Goal: Transaction & Acquisition: Purchase product/service

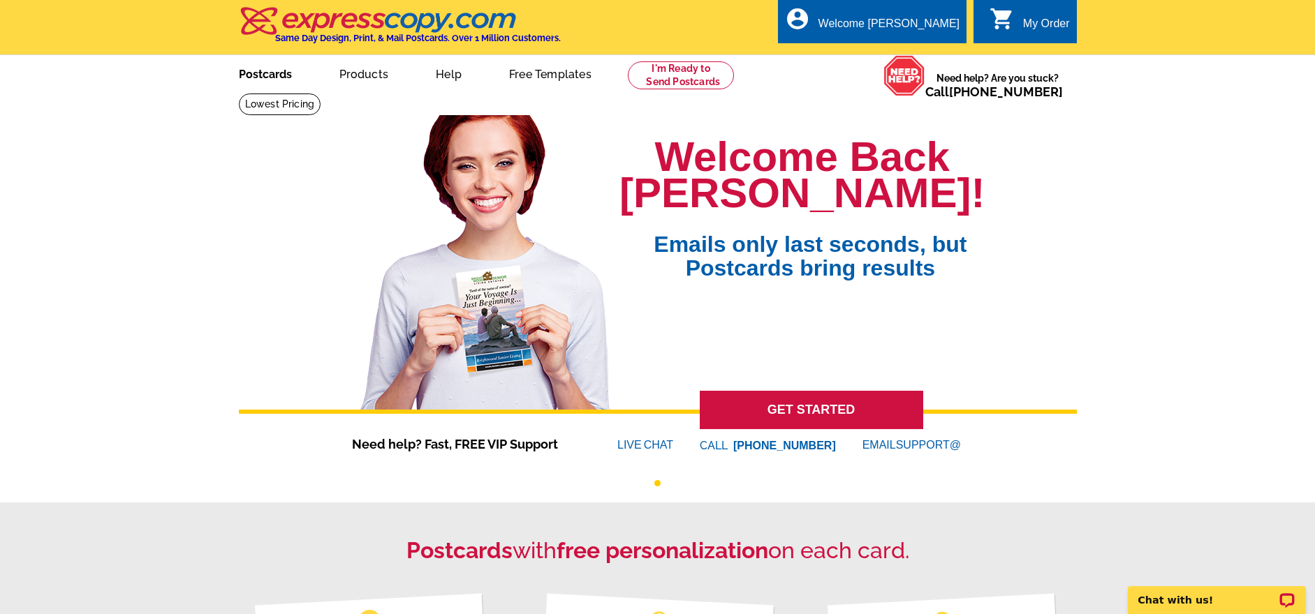
click at [242, 75] on link "Postcards" at bounding box center [265, 73] width 98 height 33
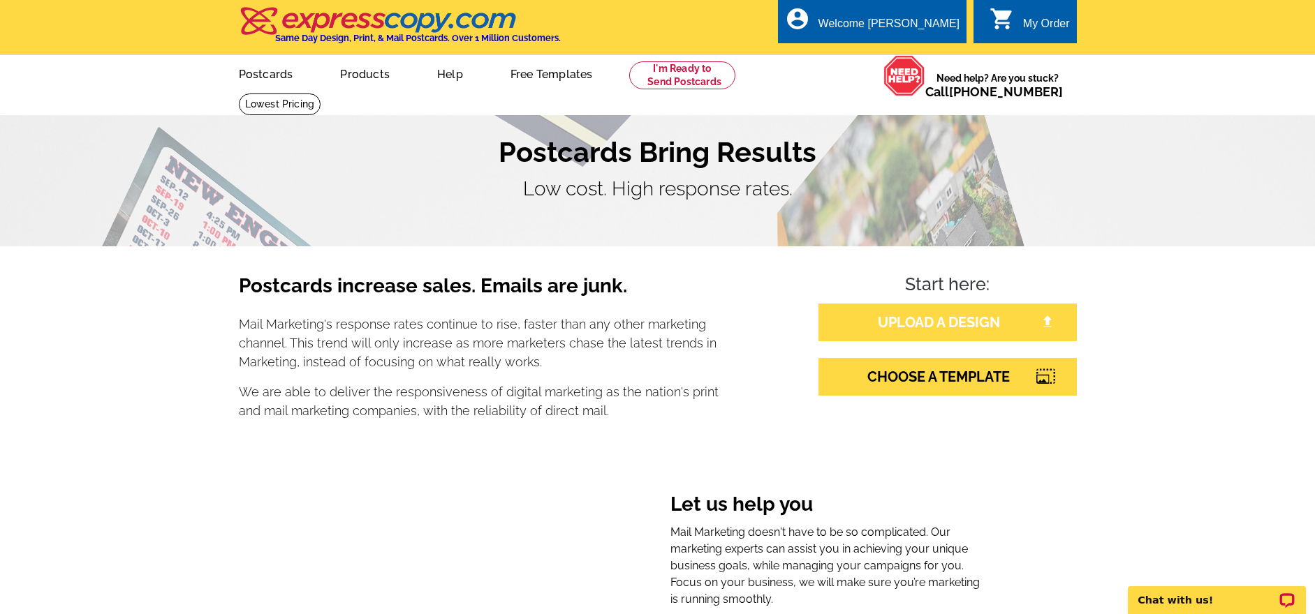
click at [935, 319] on link "UPLOAD A DESIGN" at bounding box center [947, 323] width 258 height 38
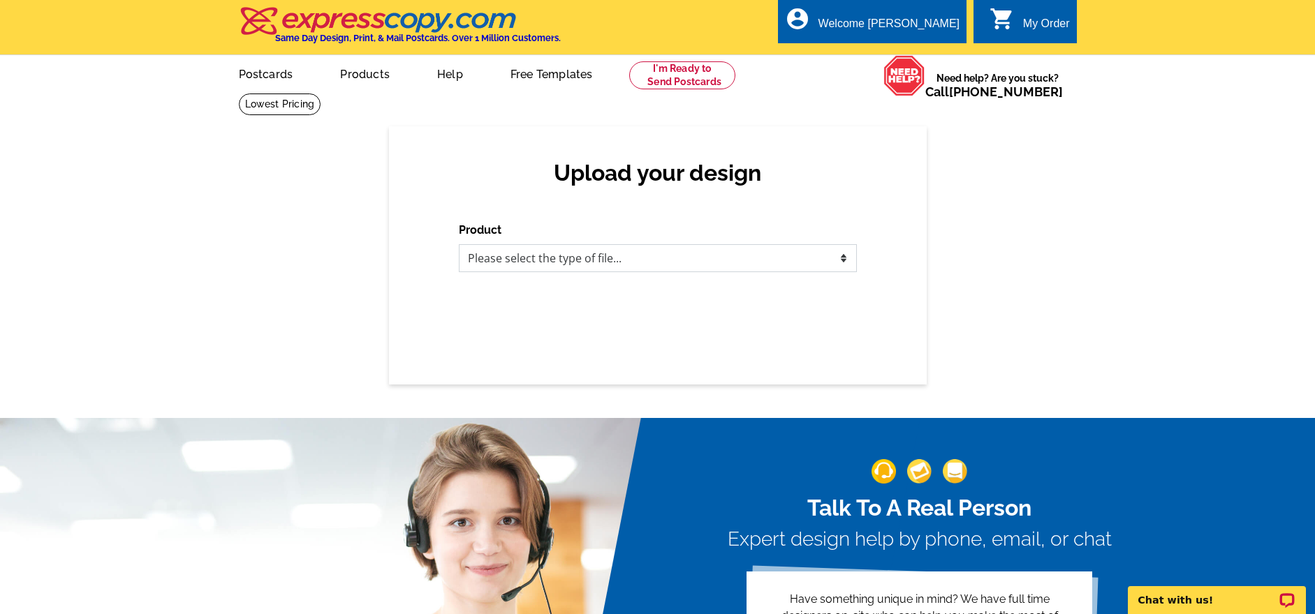
select select "1"
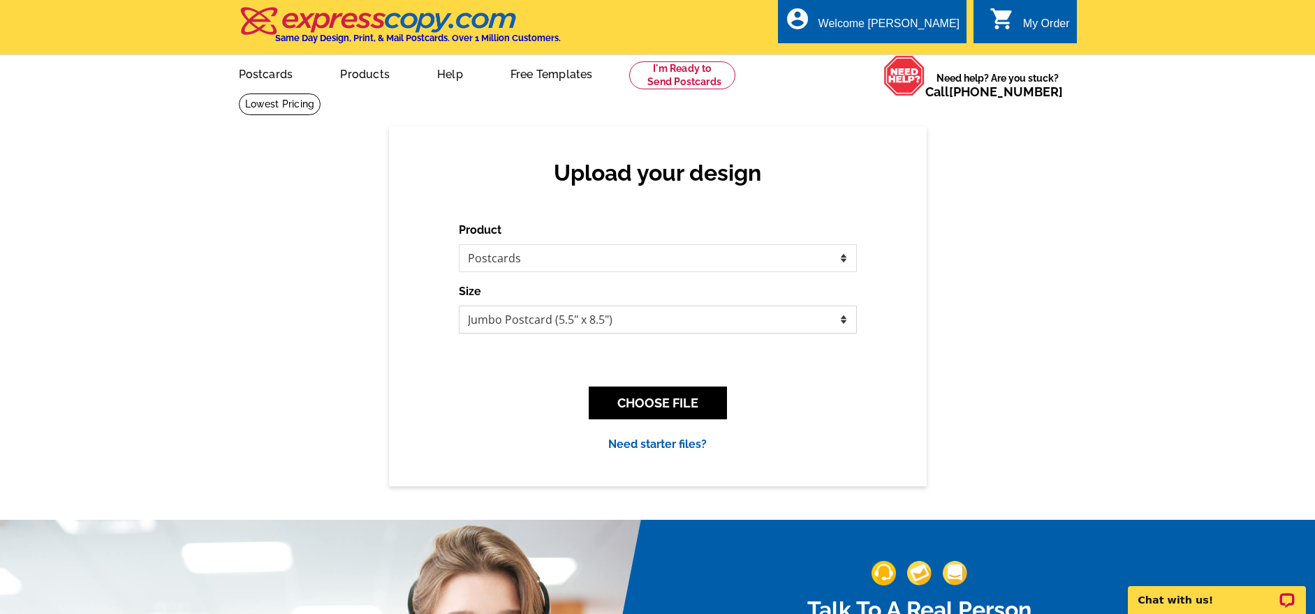
select select "1"
click at [673, 404] on button "CHOOSE FILE" at bounding box center [658, 403] width 138 height 33
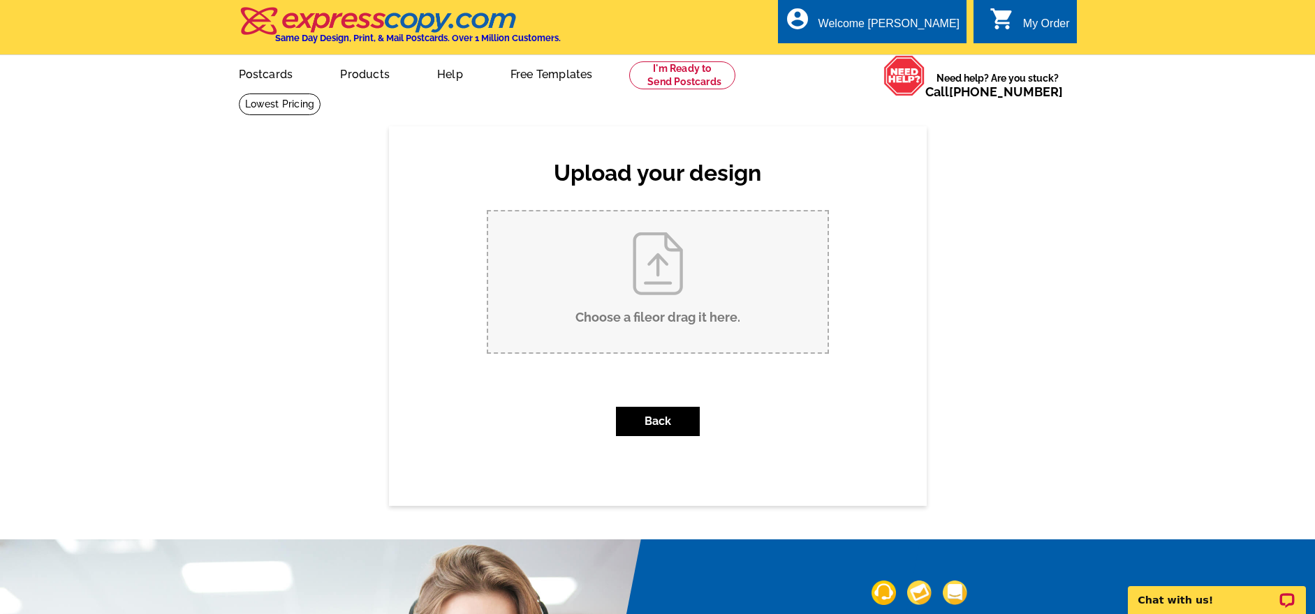
click at [665, 274] on input "Choose a file or drag it here ." at bounding box center [657, 282] width 339 height 141
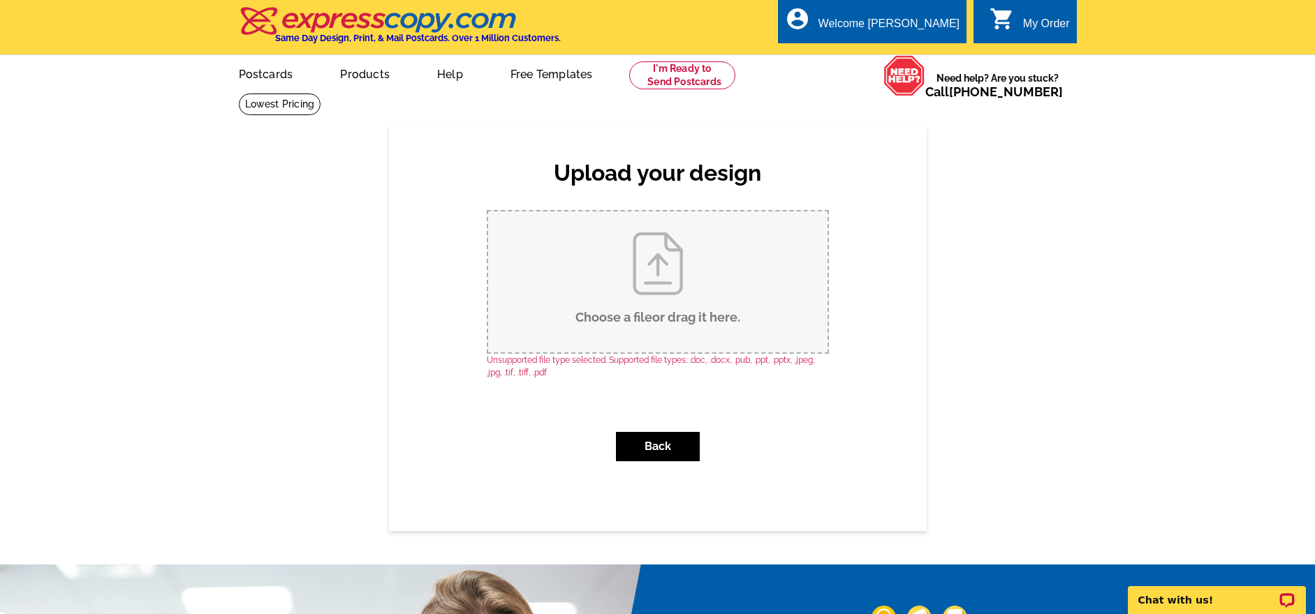
click at [651, 291] on input "Choose a file or drag it here ." at bounding box center [657, 282] width 339 height 141
type input "C:\fakepath\Screenshot 2025-09-12 at 12.59.19 PM.pdf"
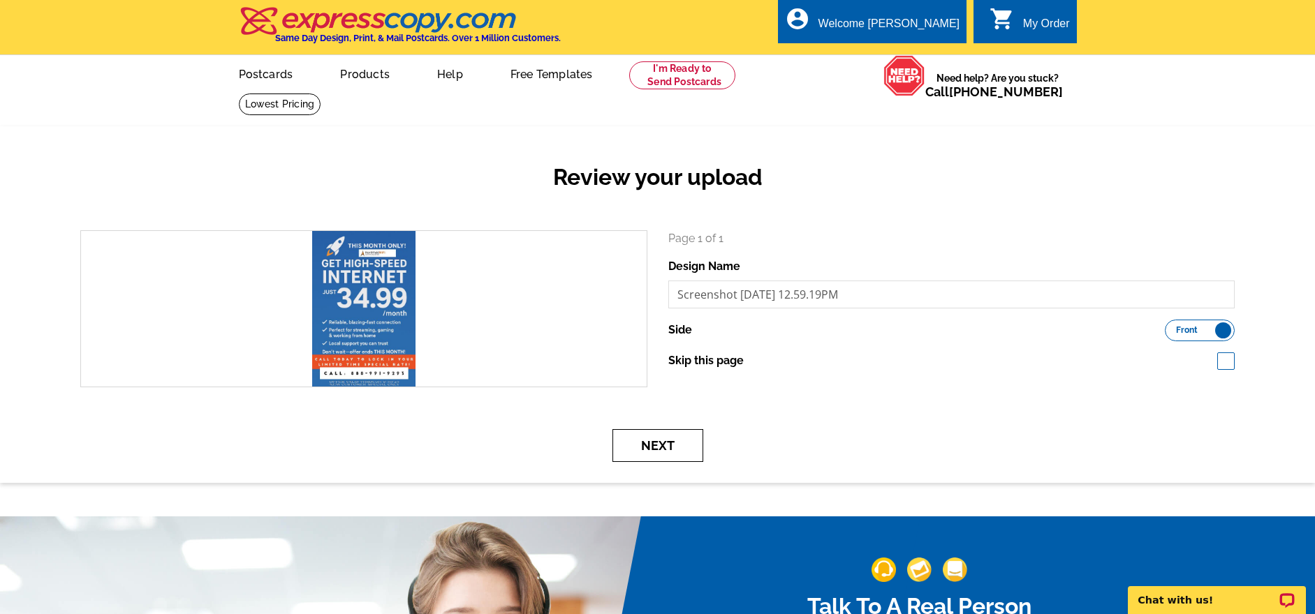
click at [676, 455] on button "Next" at bounding box center [657, 445] width 91 height 33
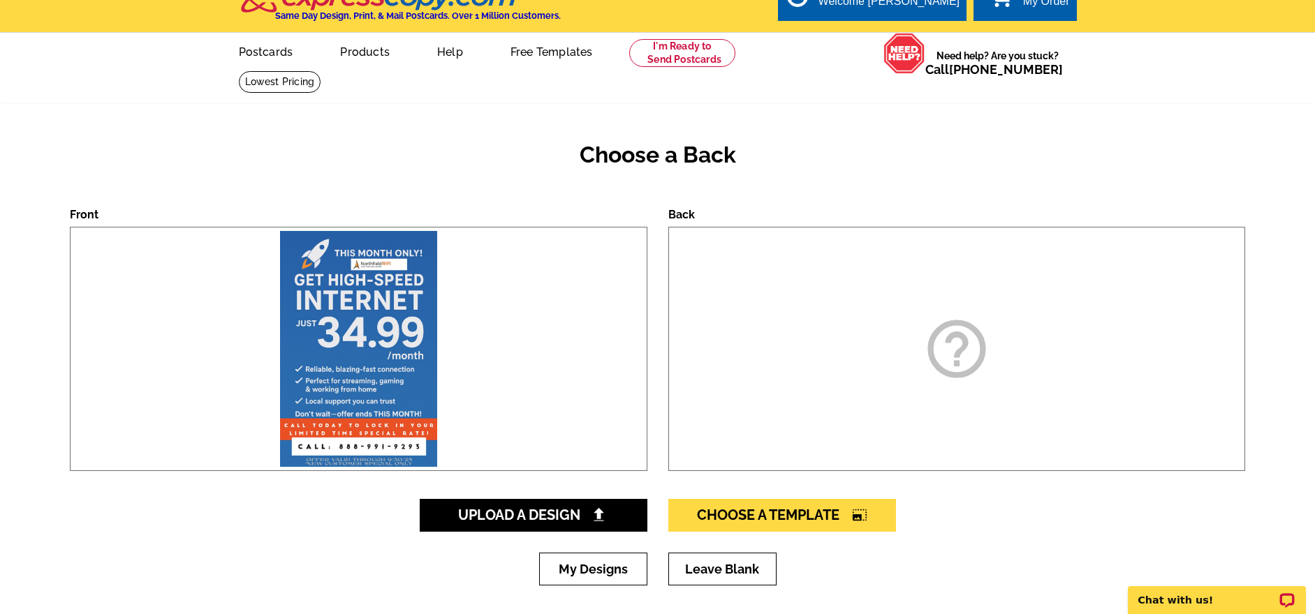
scroll to position [91, 0]
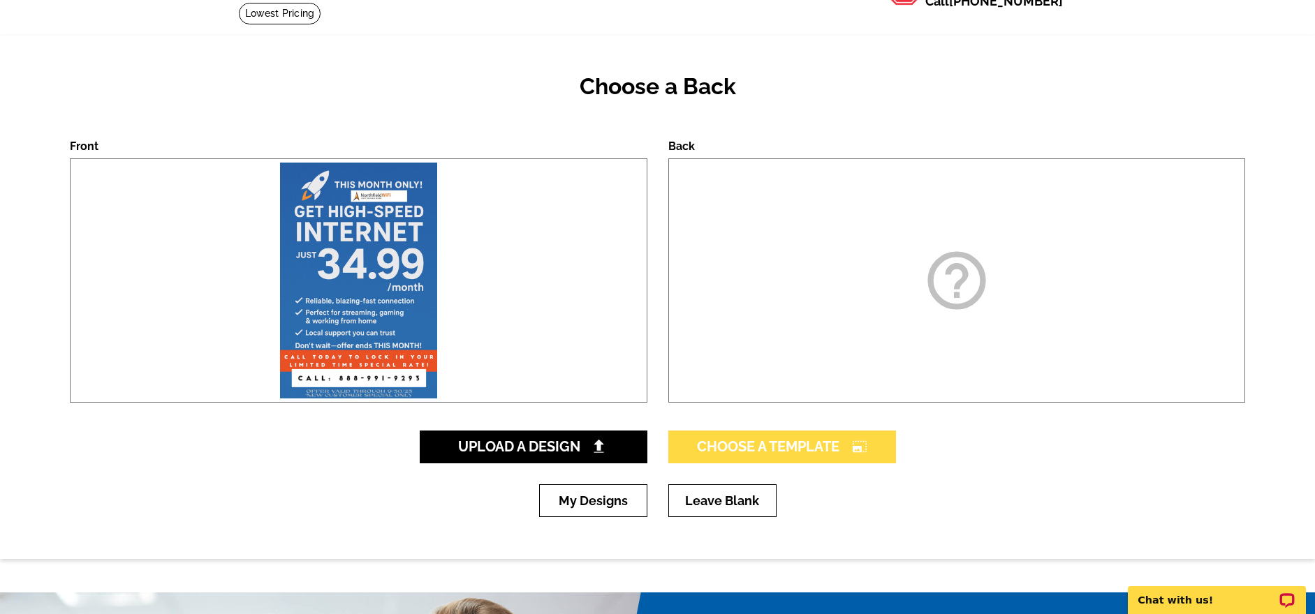
click at [742, 448] on span "Choose A Template photo_size_select_large" at bounding box center [782, 447] width 170 height 17
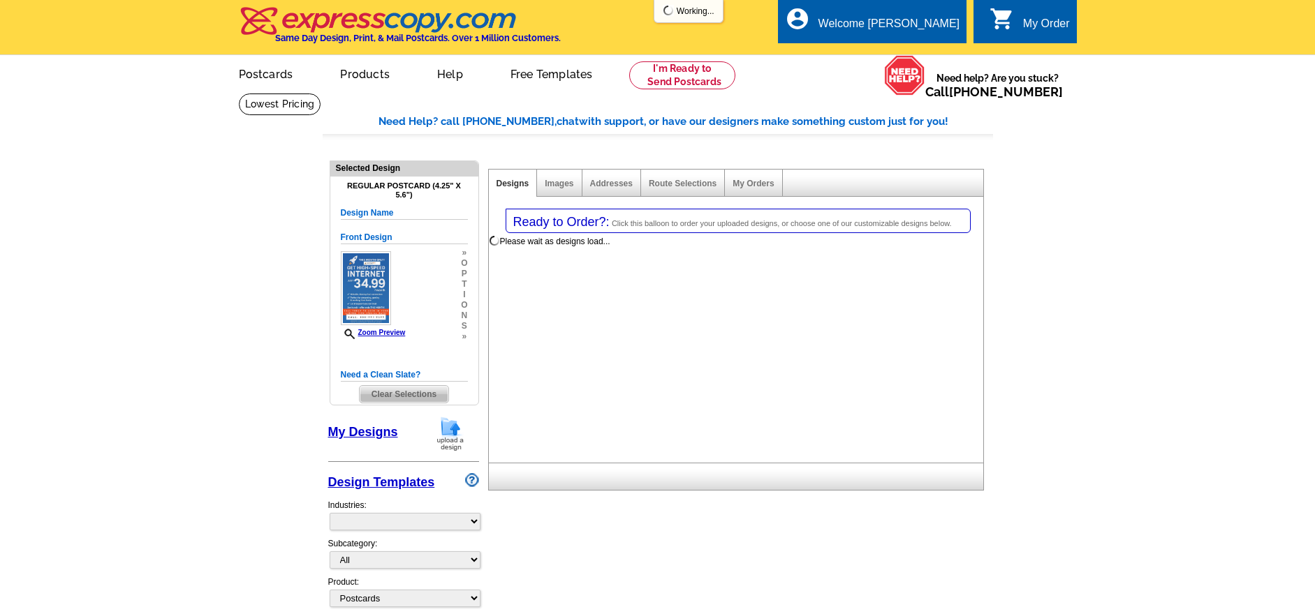
select select "1"
select select "back"
select select "785"
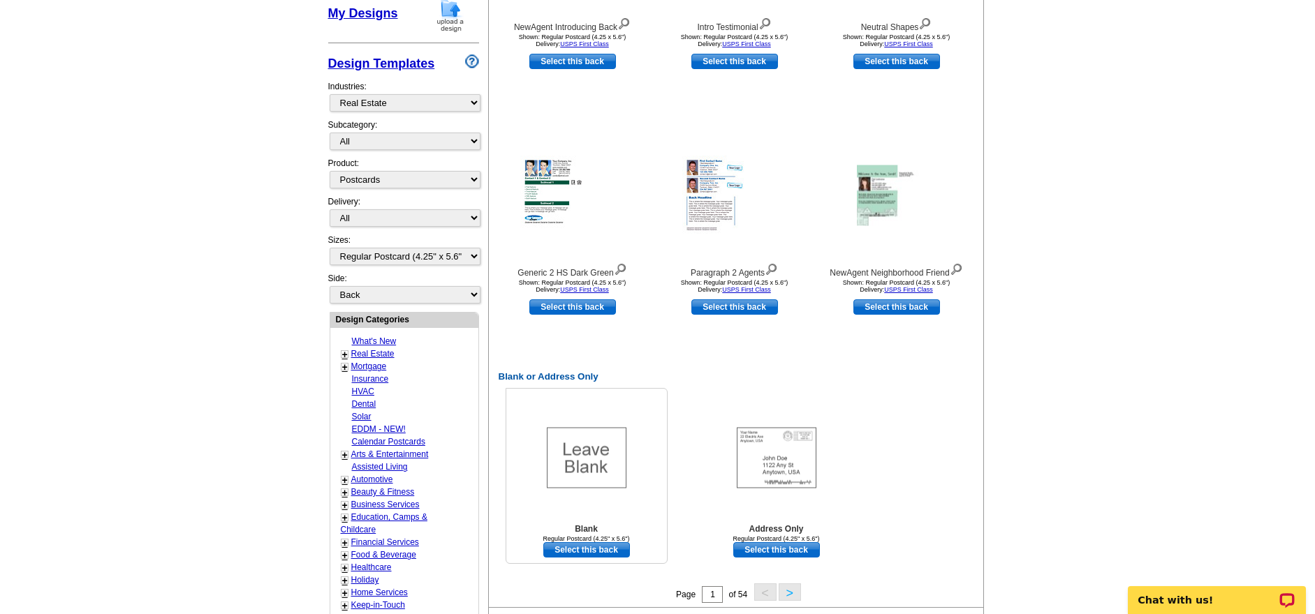
scroll to position [531, 0]
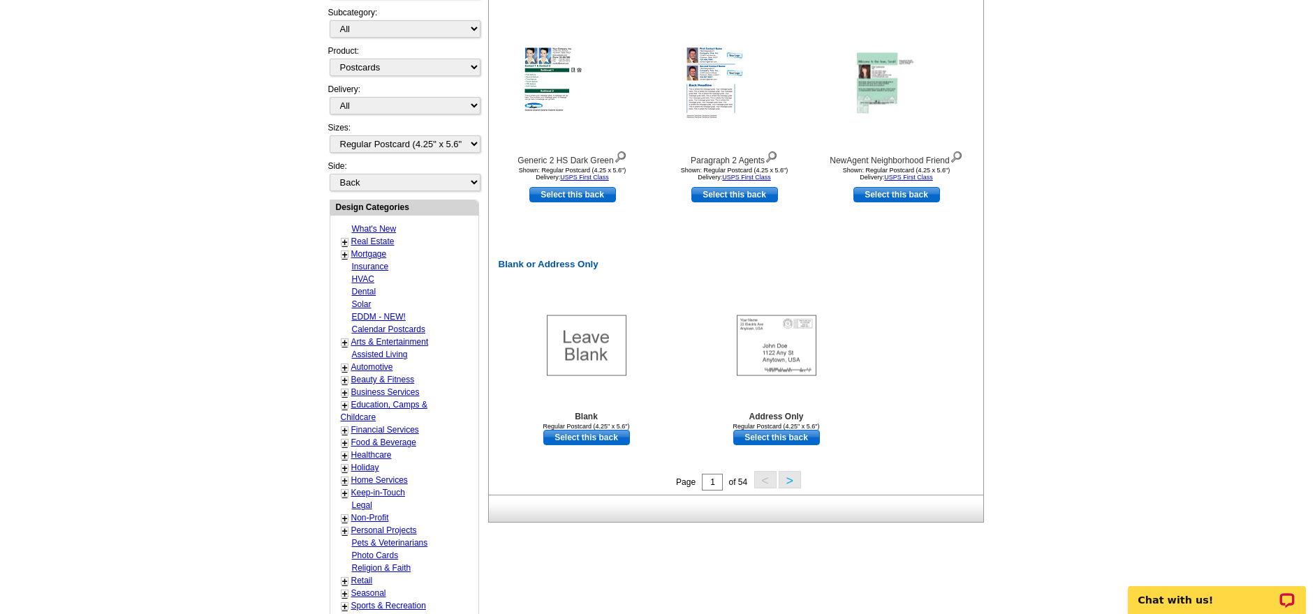
click at [788, 483] on button ">" at bounding box center [790, 479] width 22 height 17
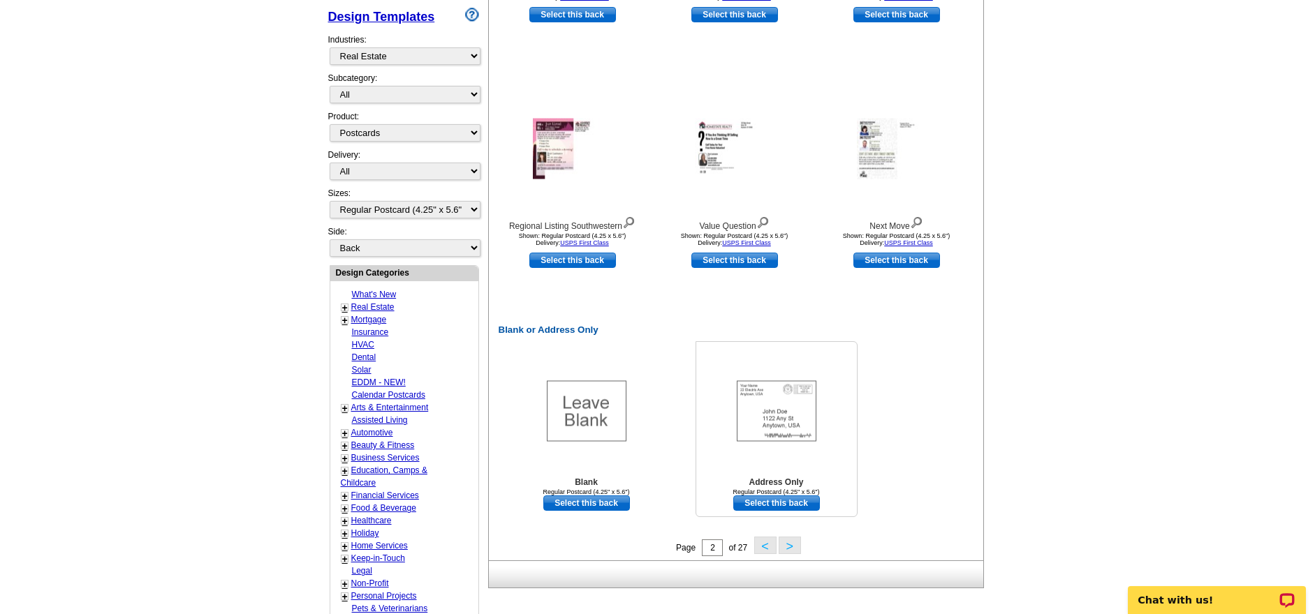
scroll to position [534, 0]
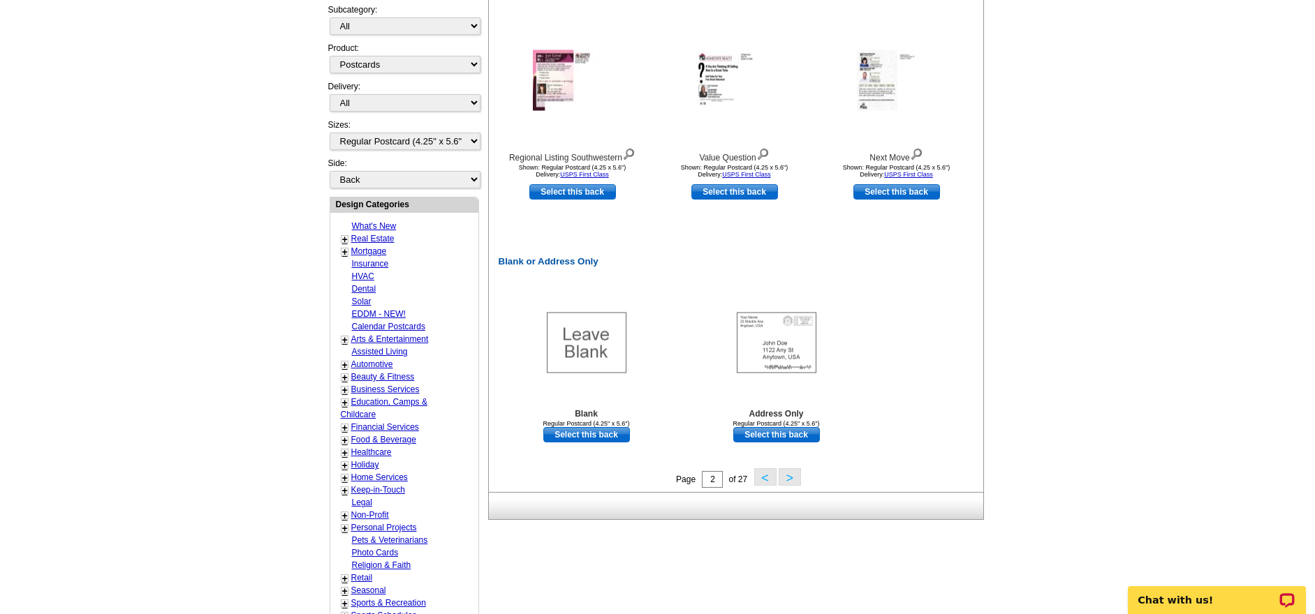
click at [787, 478] on button ">" at bounding box center [790, 477] width 22 height 17
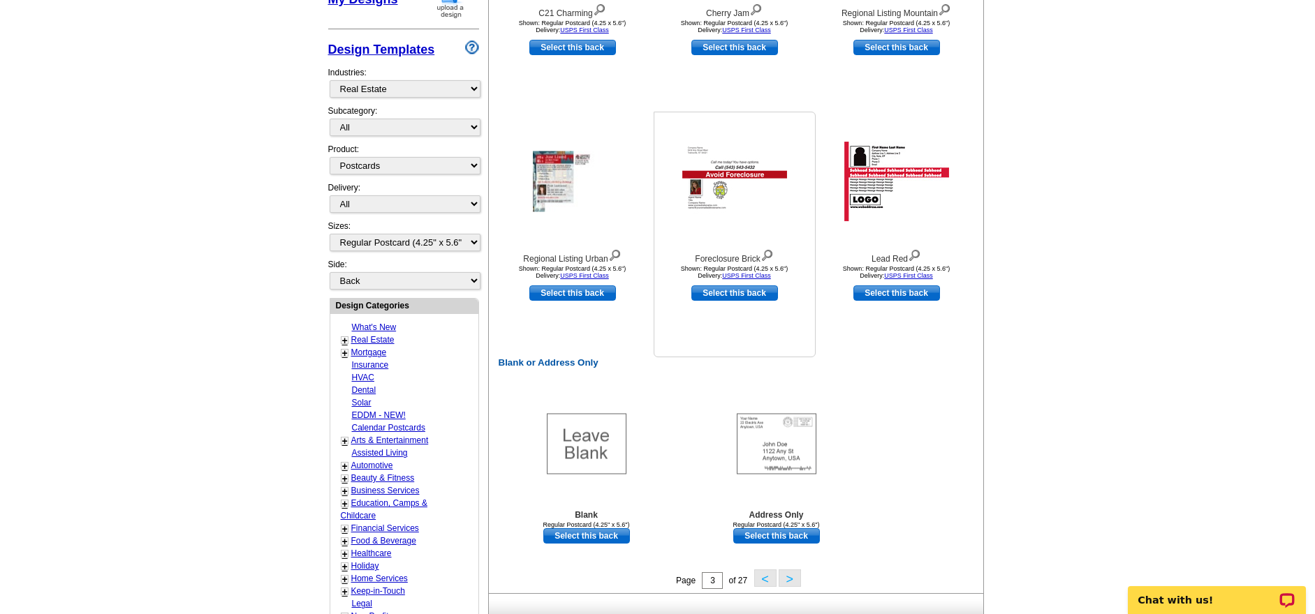
scroll to position [589, 0]
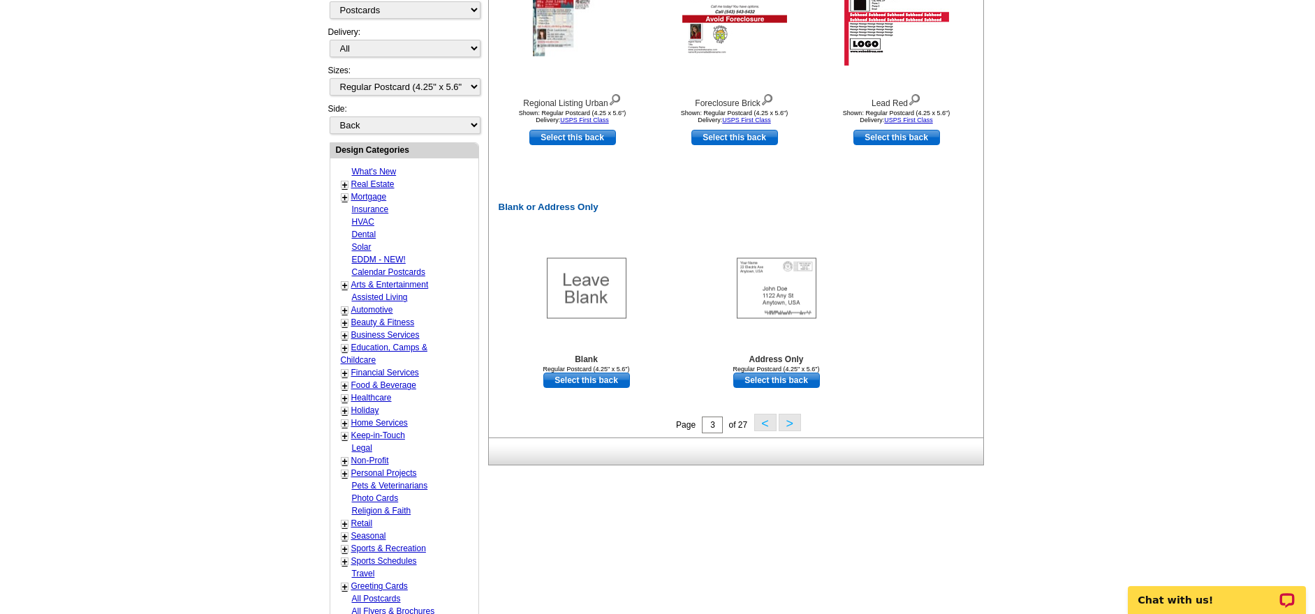
click at [797, 421] on button ">" at bounding box center [790, 422] width 22 height 17
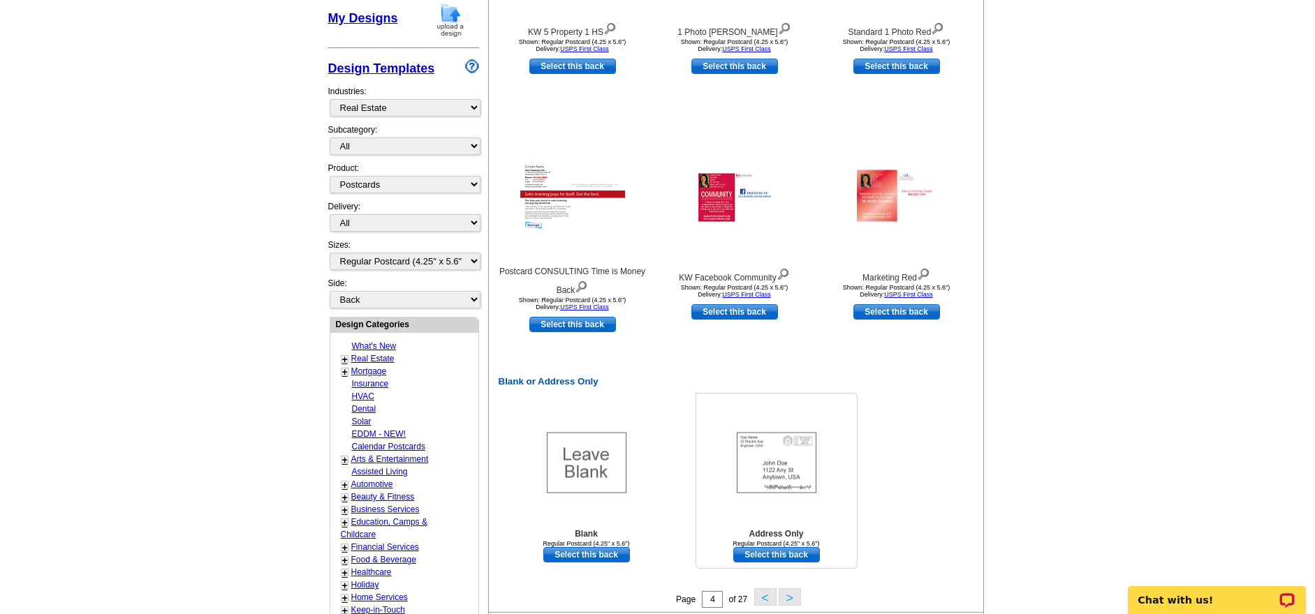
scroll to position [538, 0]
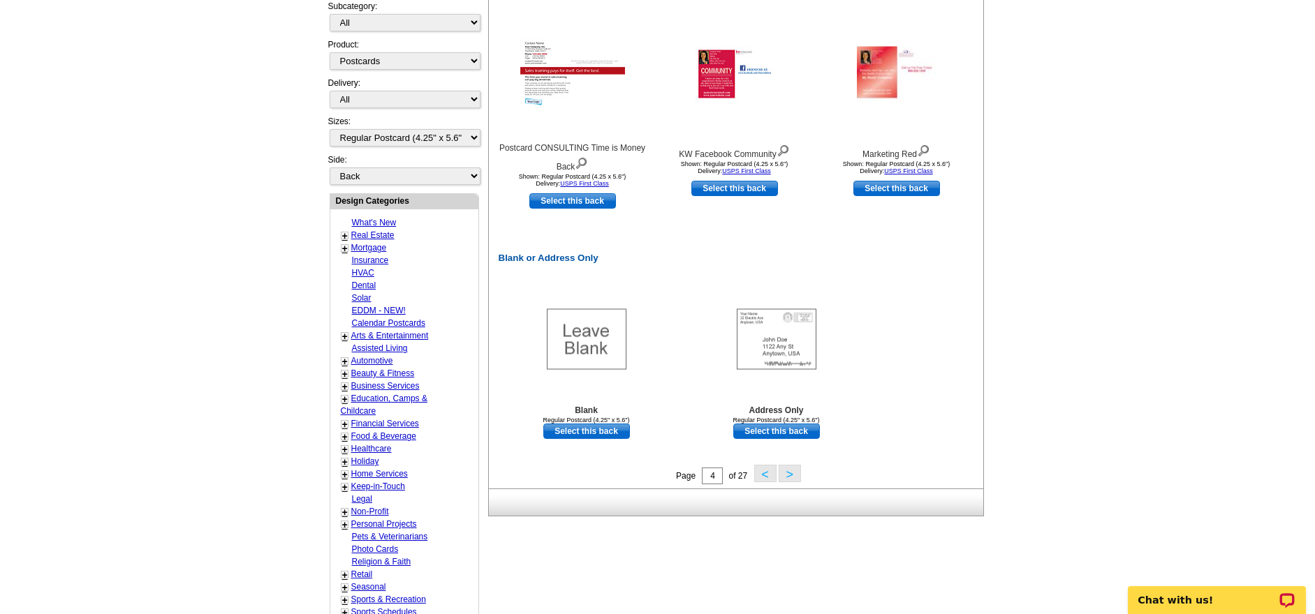
click at [782, 470] on button ">" at bounding box center [790, 473] width 22 height 17
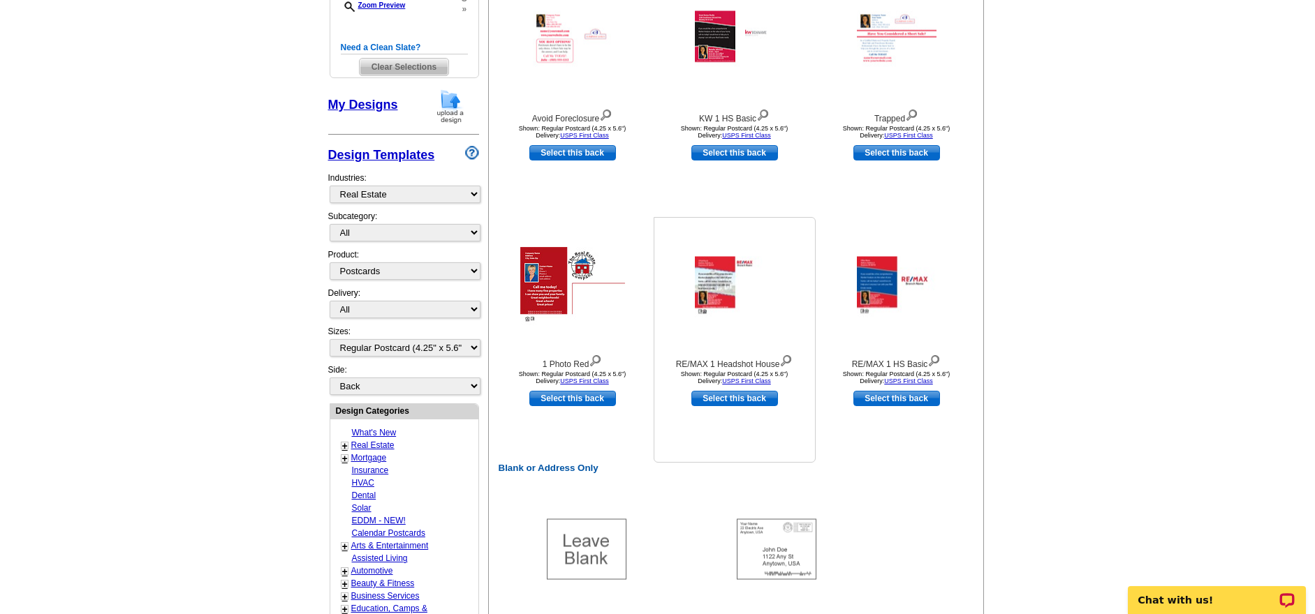
scroll to position [459, 0]
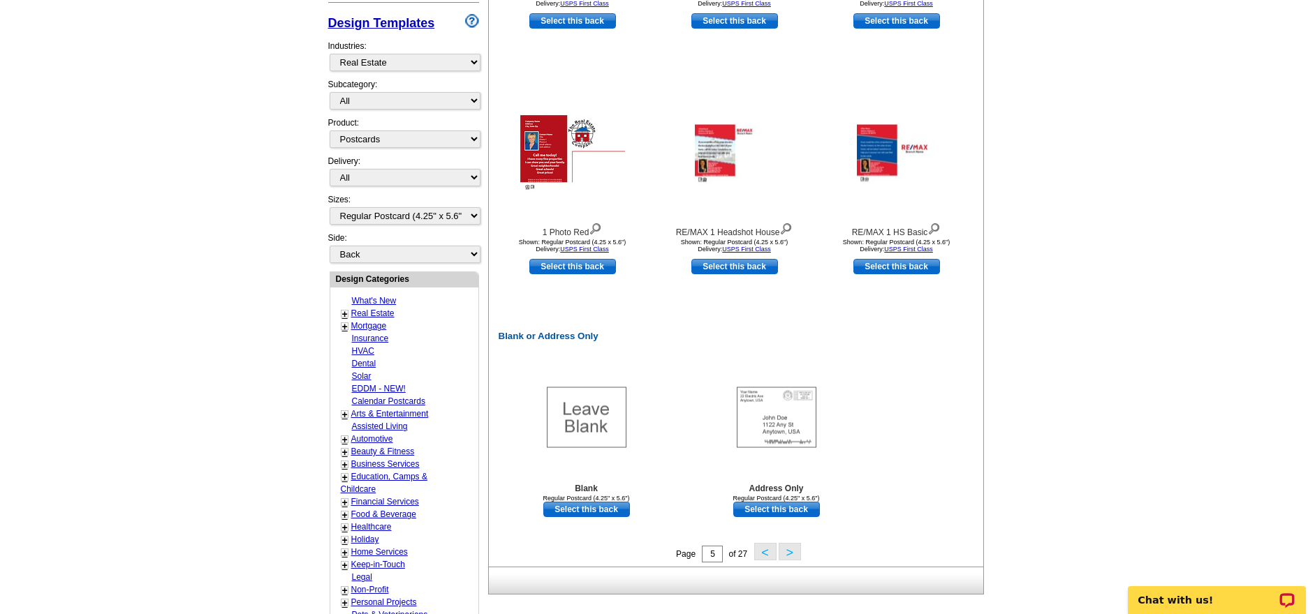
click at [786, 552] on button ">" at bounding box center [790, 551] width 22 height 17
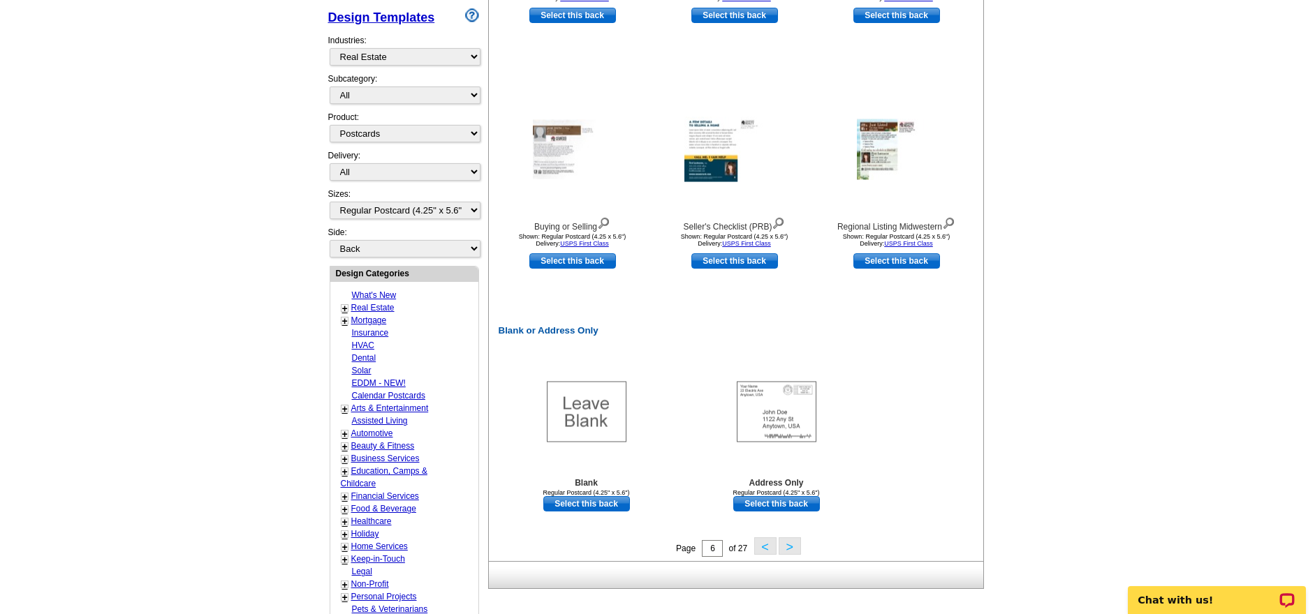
scroll to position [523, 0]
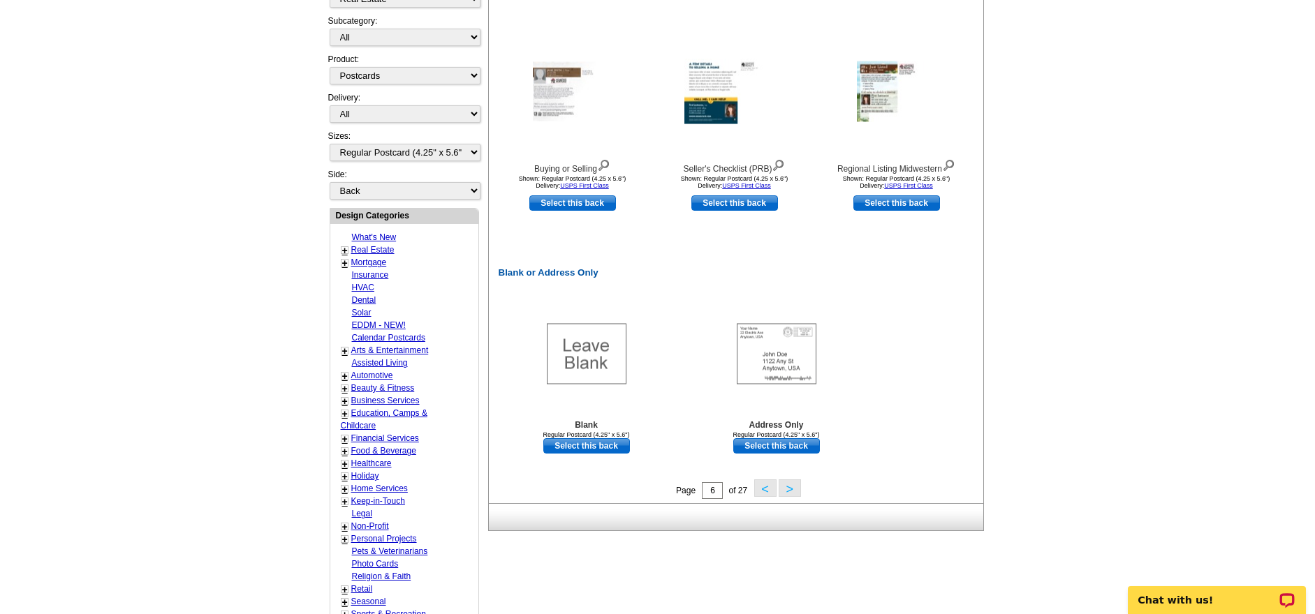
click at [790, 482] on button ">" at bounding box center [790, 488] width 22 height 17
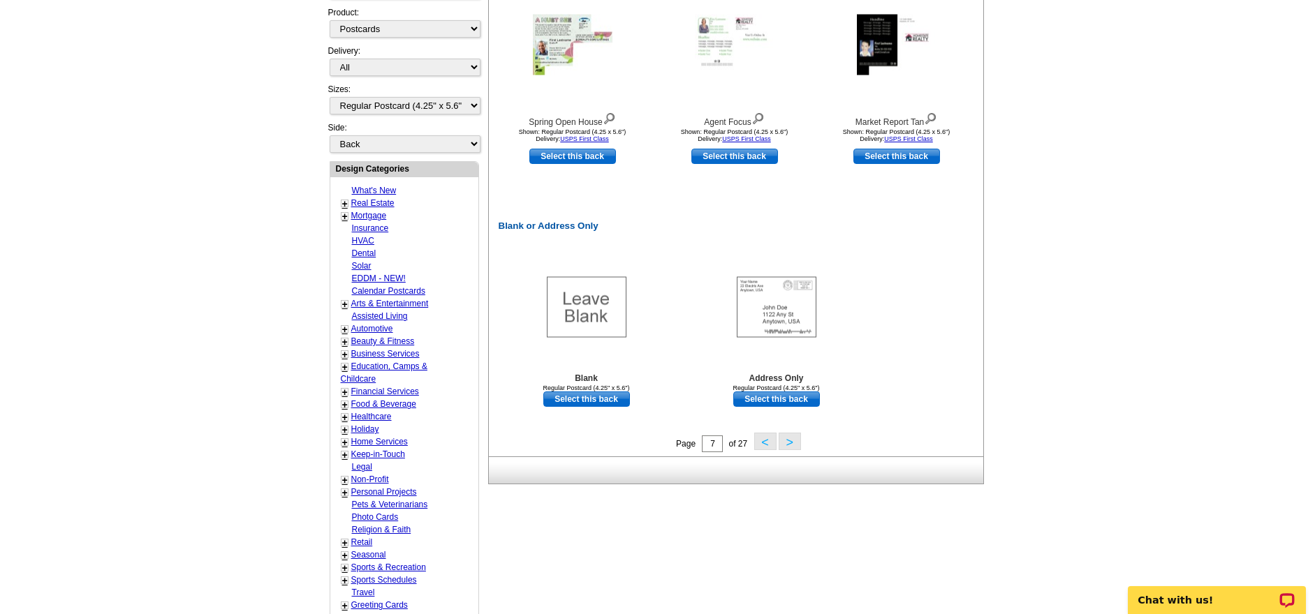
scroll to position [642, 0]
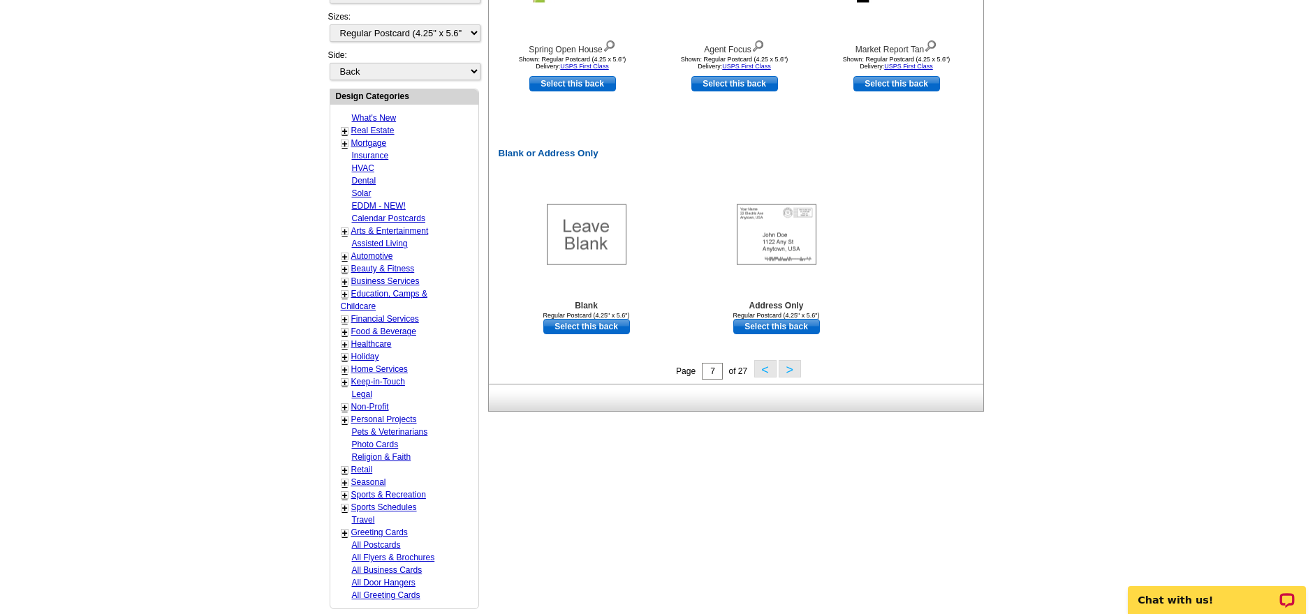
click at [788, 364] on button ">" at bounding box center [790, 368] width 22 height 17
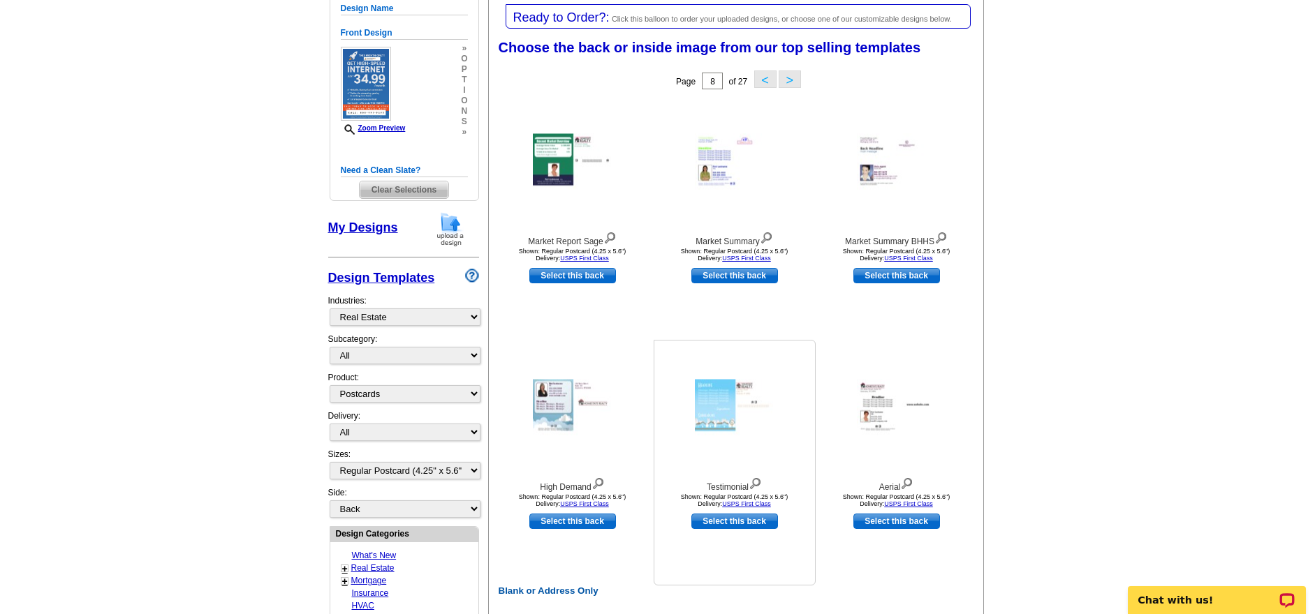
scroll to position [455, 0]
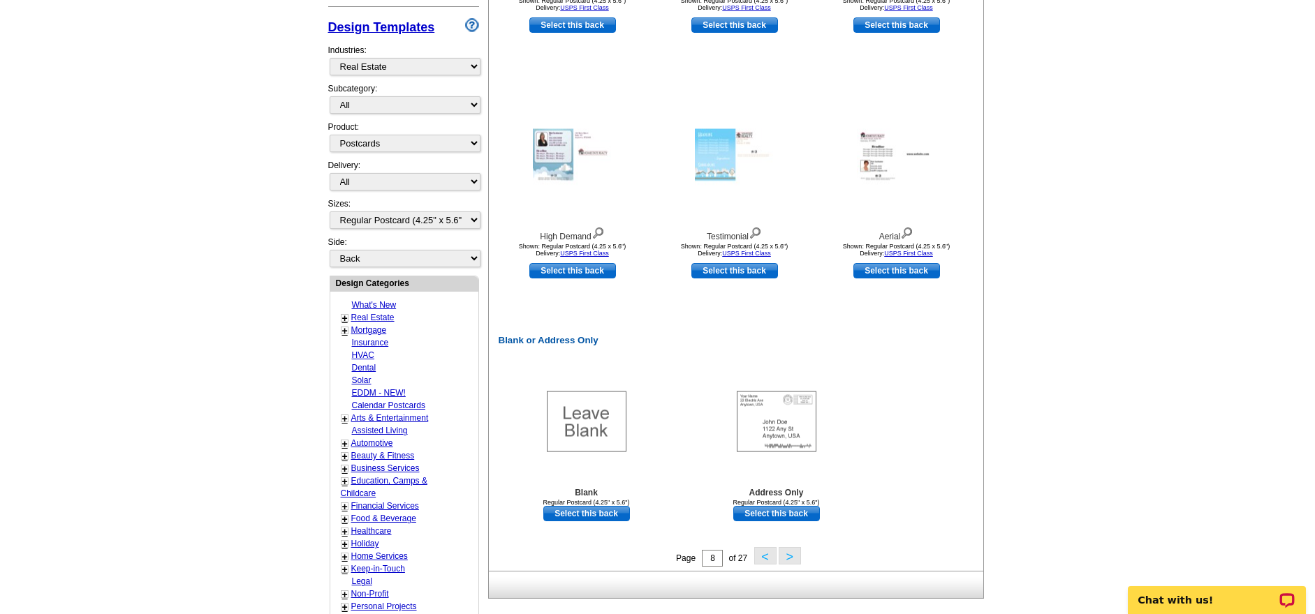
click at [786, 551] on button ">" at bounding box center [790, 555] width 22 height 17
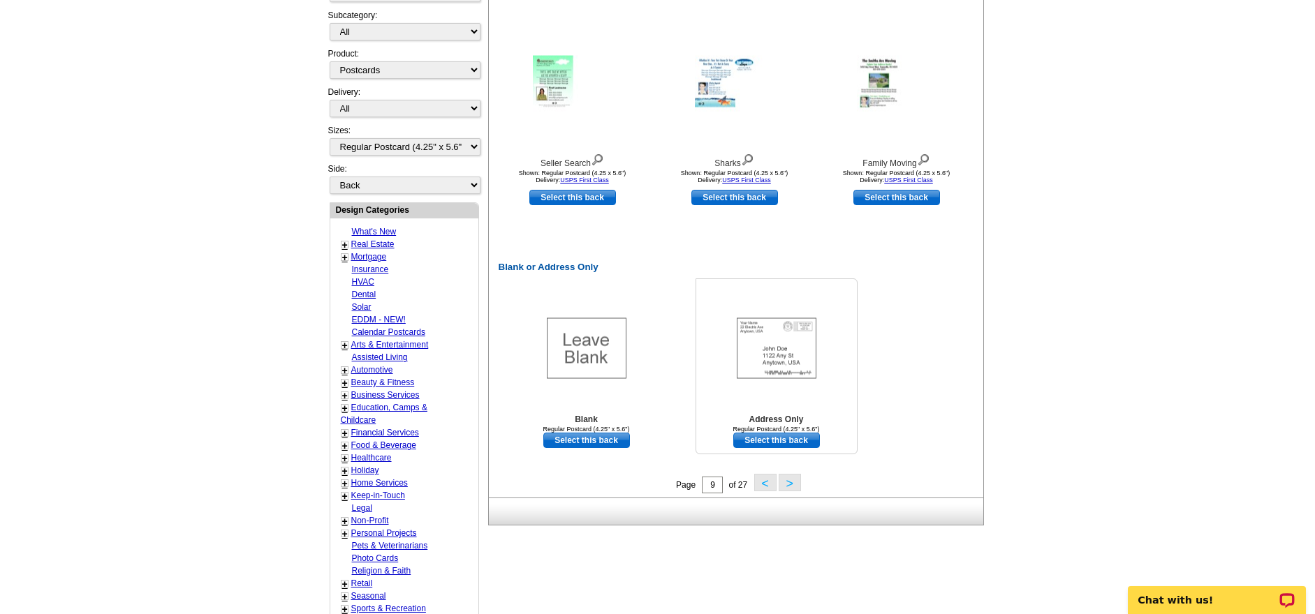
scroll to position [601, 0]
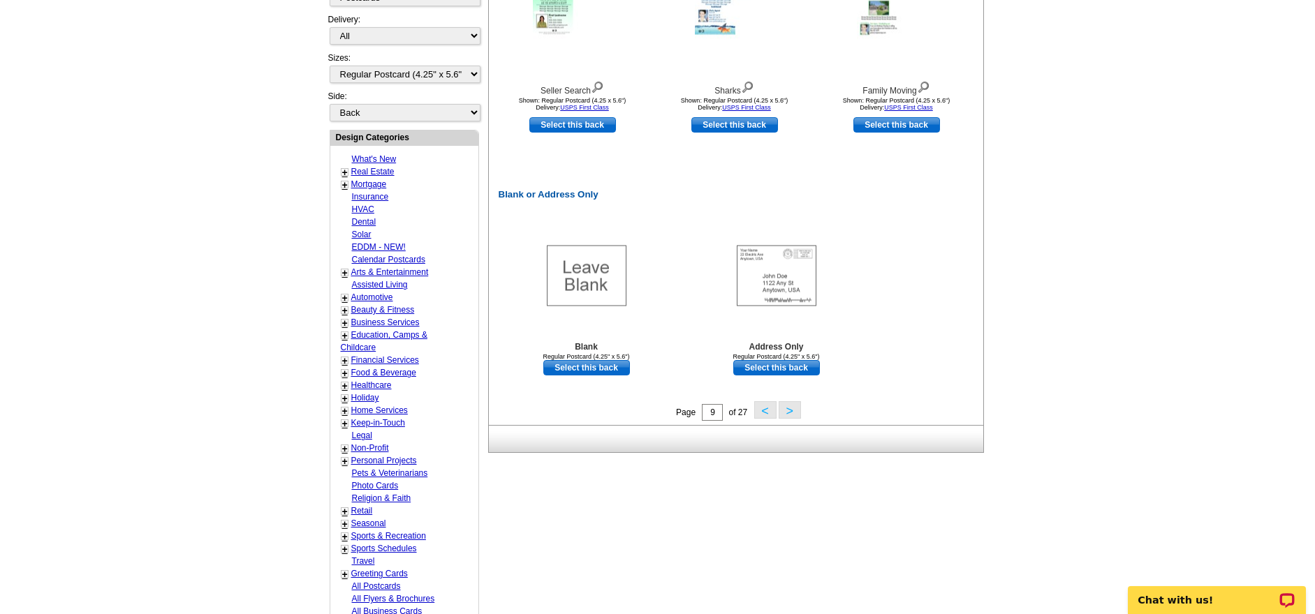
drag, startPoint x: 790, startPoint y: 412, endPoint x: 788, endPoint y: 422, distance: 10.6
click at [789, 414] on button ">" at bounding box center [790, 410] width 22 height 17
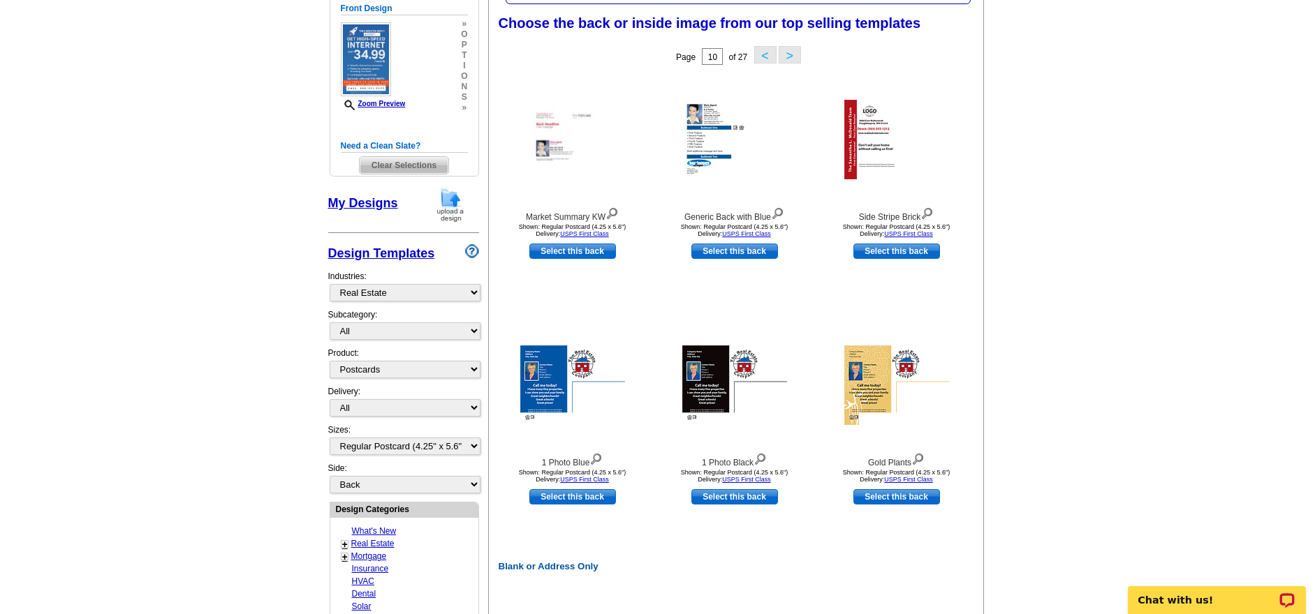
scroll to position [205, 0]
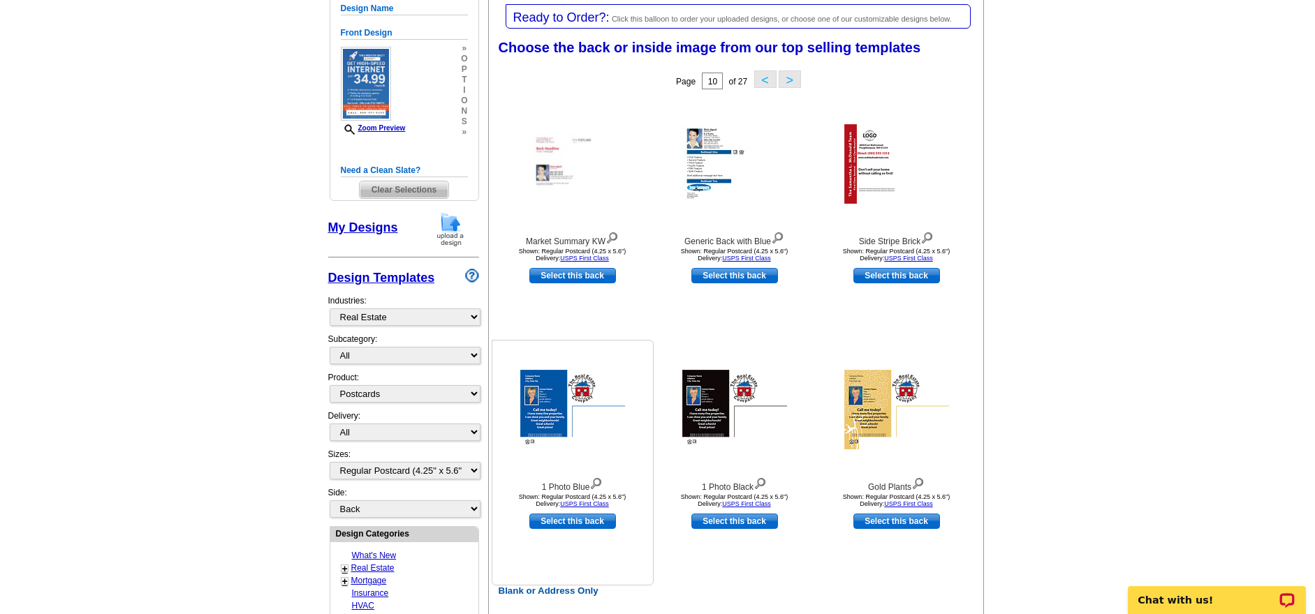
click at [584, 522] on link "Select this back" at bounding box center [572, 521] width 87 height 15
select select "front"
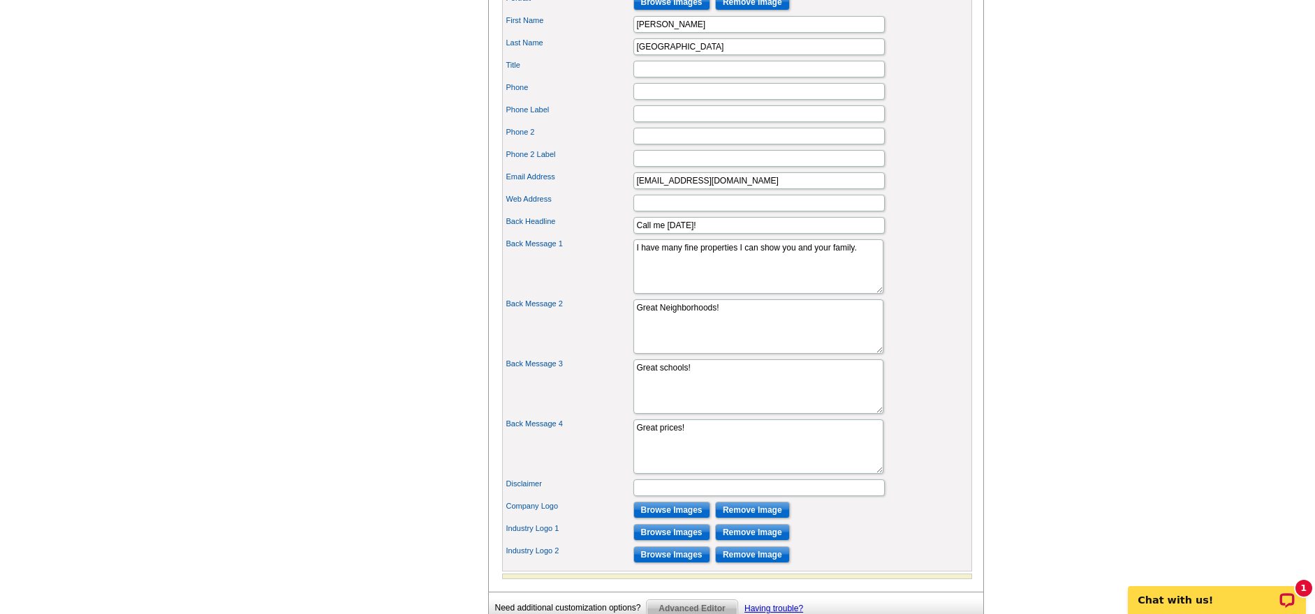
scroll to position [686, 0]
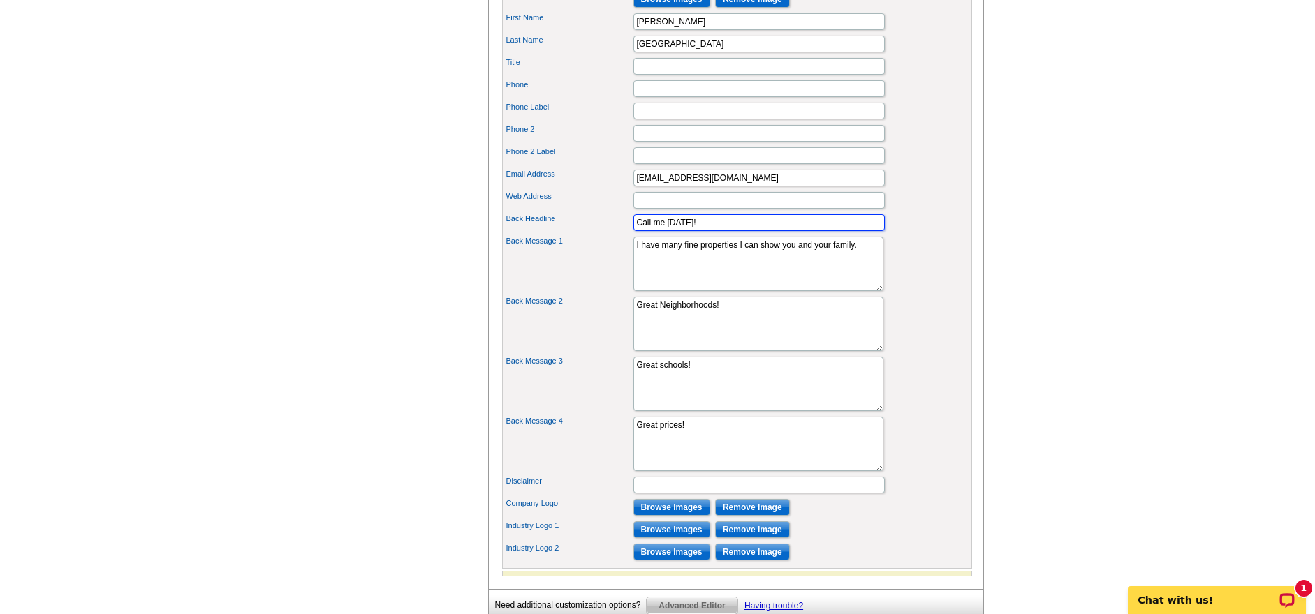
drag, startPoint x: 696, startPoint y: 246, endPoint x: 555, endPoint y: 233, distance: 141.6
click at [564, 234] on div "Back Headline Call me [DATE]!" at bounding box center [737, 223] width 464 height 22
type input "n"
type input "NEW CUSTOMER SPECIAL!"
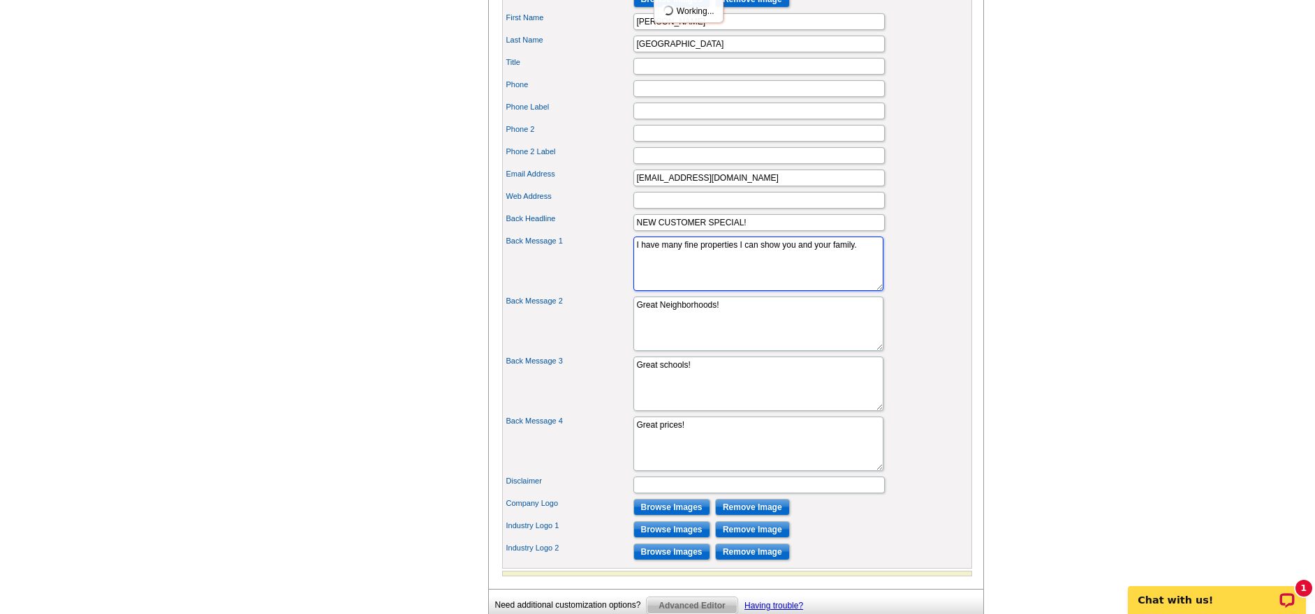
drag, startPoint x: 800, startPoint y: 272, endPoint x: 627, endPoint y: 250, distance: 173.8
click at [634, 263] on textarea "I have many fine properties I can show you and your family." at bounding box center [758, 264] width 250 height 54
type textarea "and your family."
drag, startPoint x: 686, startPoint y: 268, endPoint x: 621, endPoint y: 243, distance: 69.6
click at [624, 262] on div "Back Message 1 I have many fine properties I can show you and your family." at bounding box center [737, 264] width 464 height 60
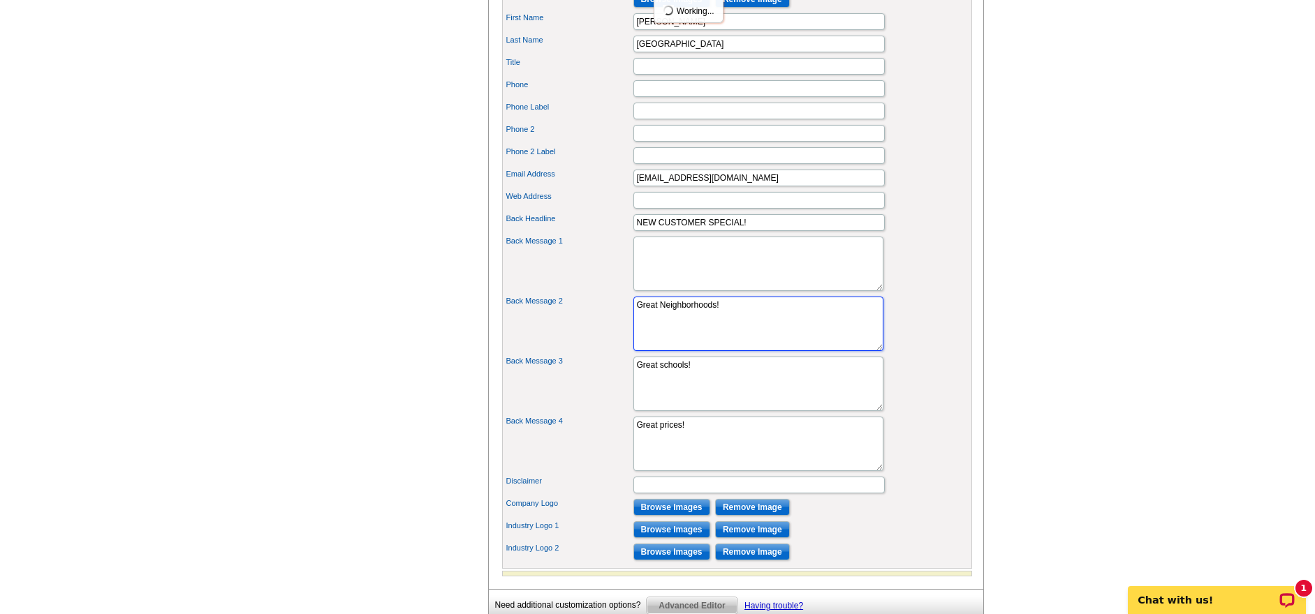
drag, startPoint x: 722, startPoint y: 330, endPoint x: 596, endPoint y: 309, distance: 128.0
click at [596, 311] on div "Company Name NorthfieldWiFi Address 1 1403 Heritage Dr Address 2 Suite C City N…" at bounding box center [737, 210] width 470 height 718
drag, startPoint x: 694, startPoint y: 385, endPoint x: 627, endPoint y: 380, distance: 67.3
click at [627, 380] on div "Back Message 3 Great schools!" at bounding box center [737, 384] width 464 height 60
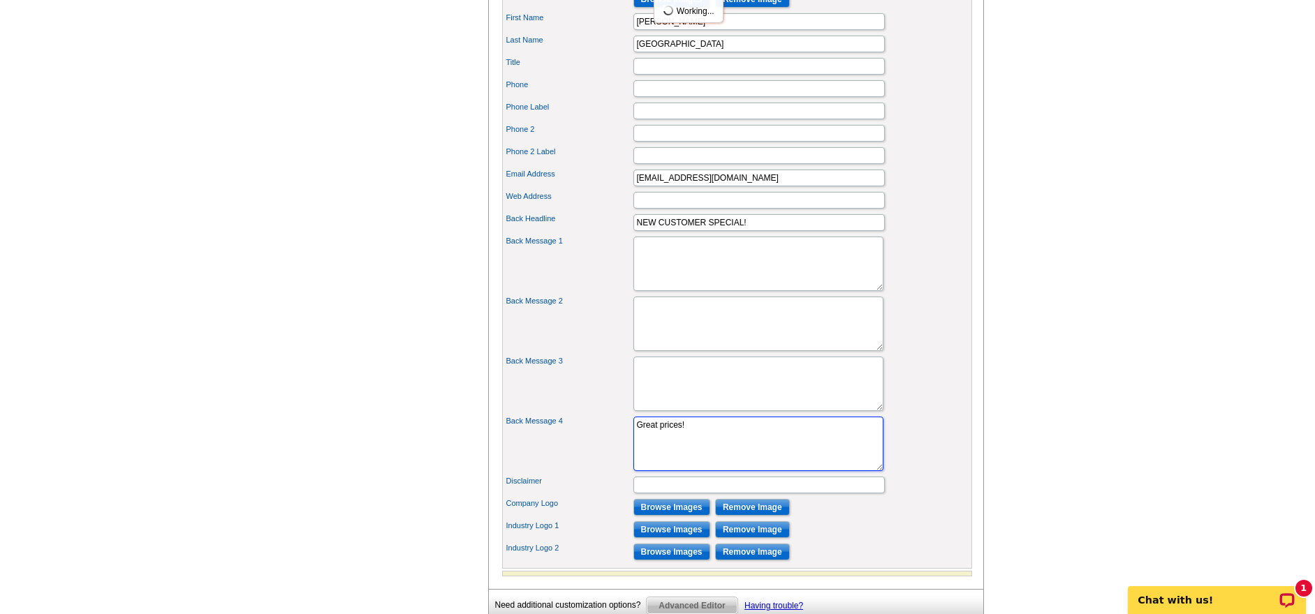
drag, startPoint x: 688, startPoint y: 452, endPoint x: 617, endPoint y: 439, distance: 72.6
click at [617, 439] on div "Back Message 4 Great prices!" at bounding box center [737, 444] width 464 height 60
click at [647, 267] on textarea "I have many fine properties I can show you and your family." at bounding box center [758, 264] width 250 height 54
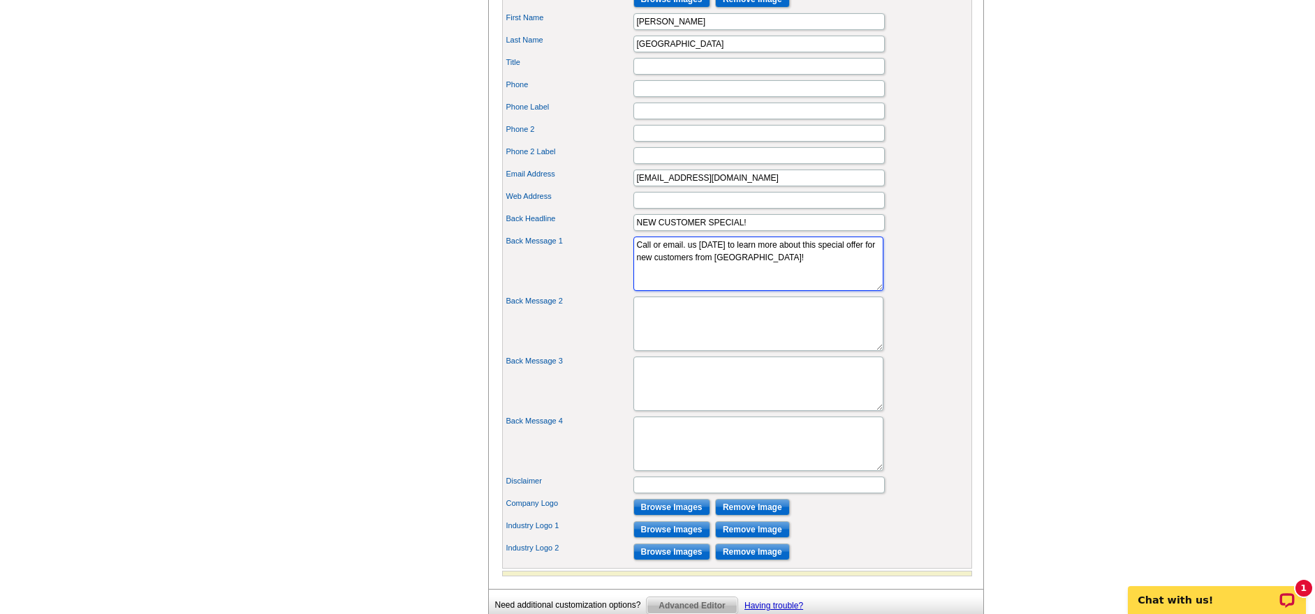
type textarea "Call or email. us today to learn more about this special offer for new customer…"
click at [654, 334] on textarea "Great Neighborhoods!" at bounding box center [758, 324] width 250 height 54
type textarea "Call 888-991-9293 or email at sales@nfldwifi.net"
click at [707, 394] on textarea "Great schools!" at bounding box center [758, 384] width 250 height 54
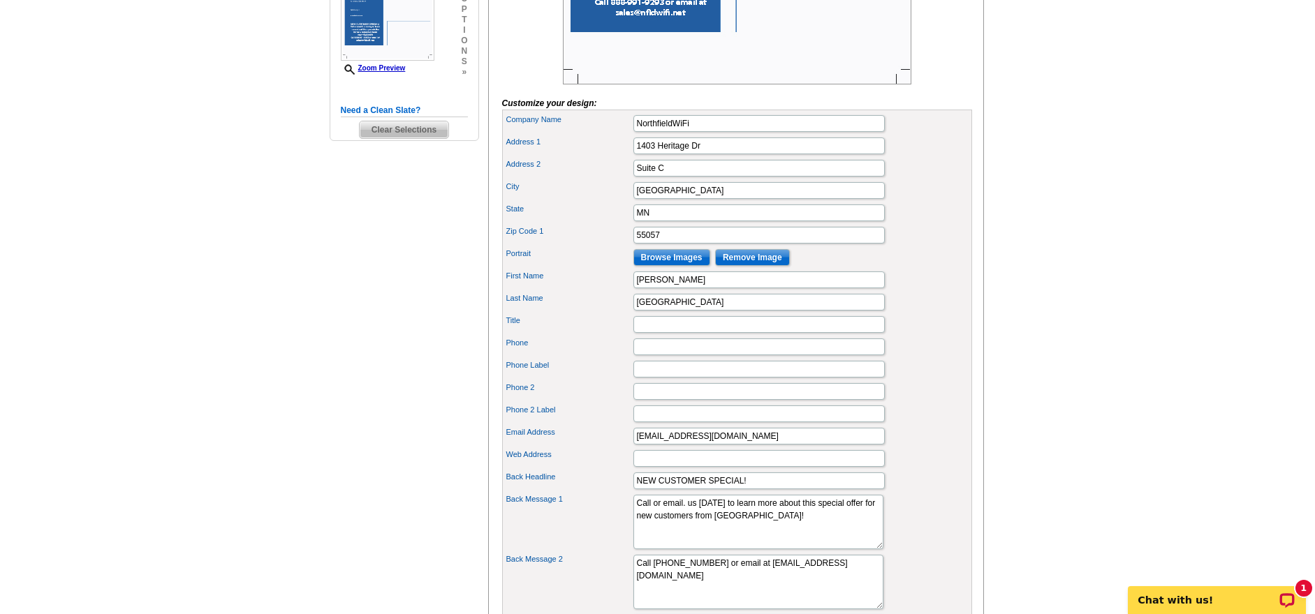
scroll to position [430, 0]
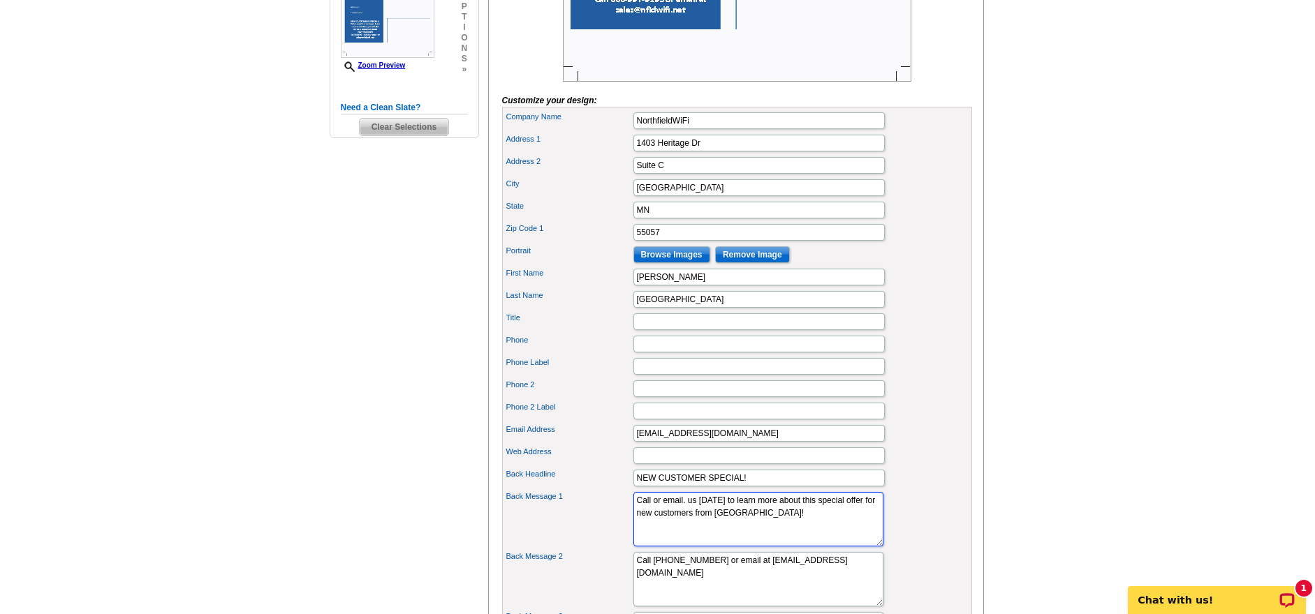
click at [688, 519] on textarea "I have many fine properties I can show you and your family." at bounding box center [758, 519] width 250 height 54
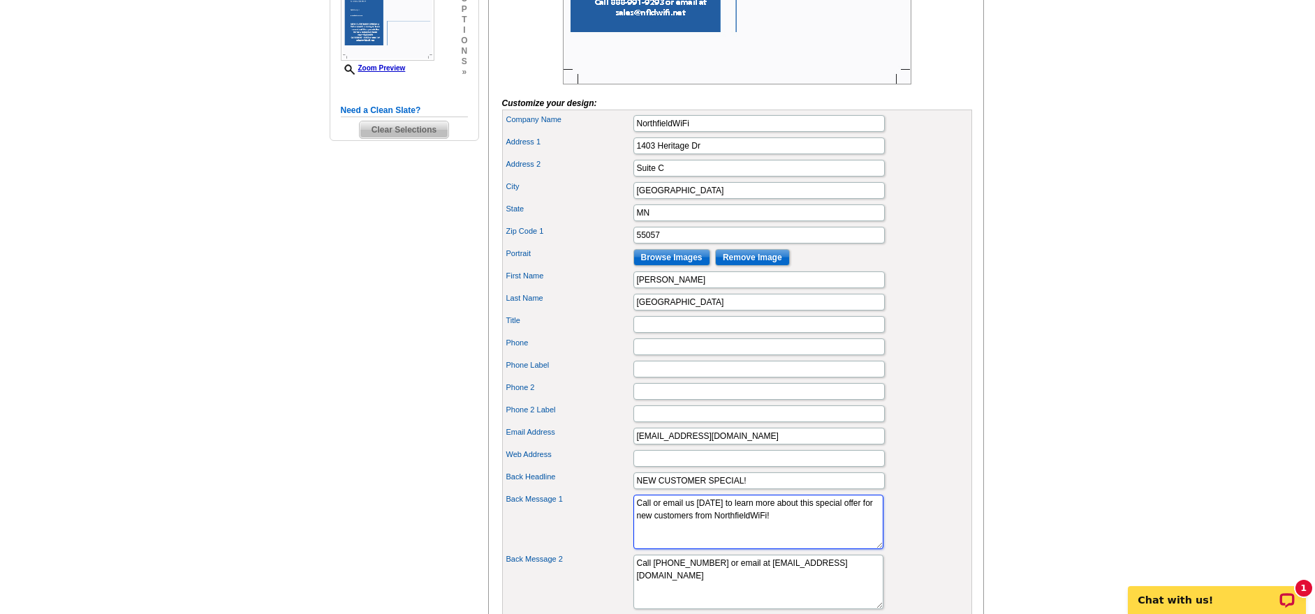
scroll to position [323, 0]
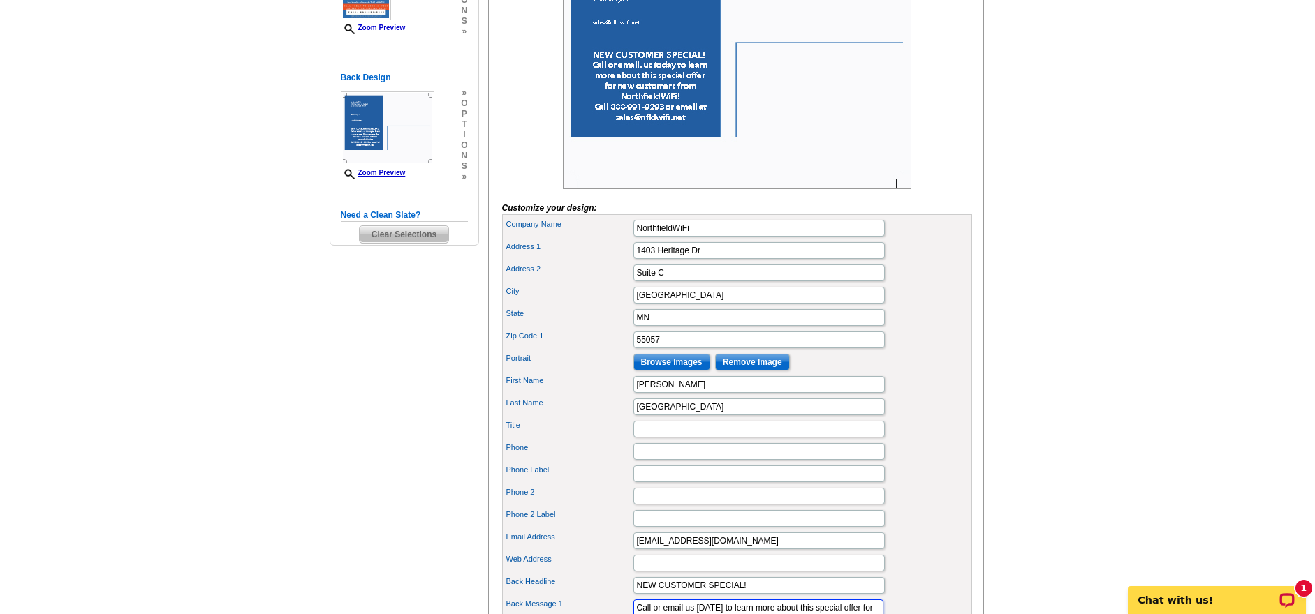
type textarea "Call or email us today to learn more about this special offer for new customers…"
click at [751, 508] on div "Phone 2" at bounding box center [737, 496] width 464 height 22
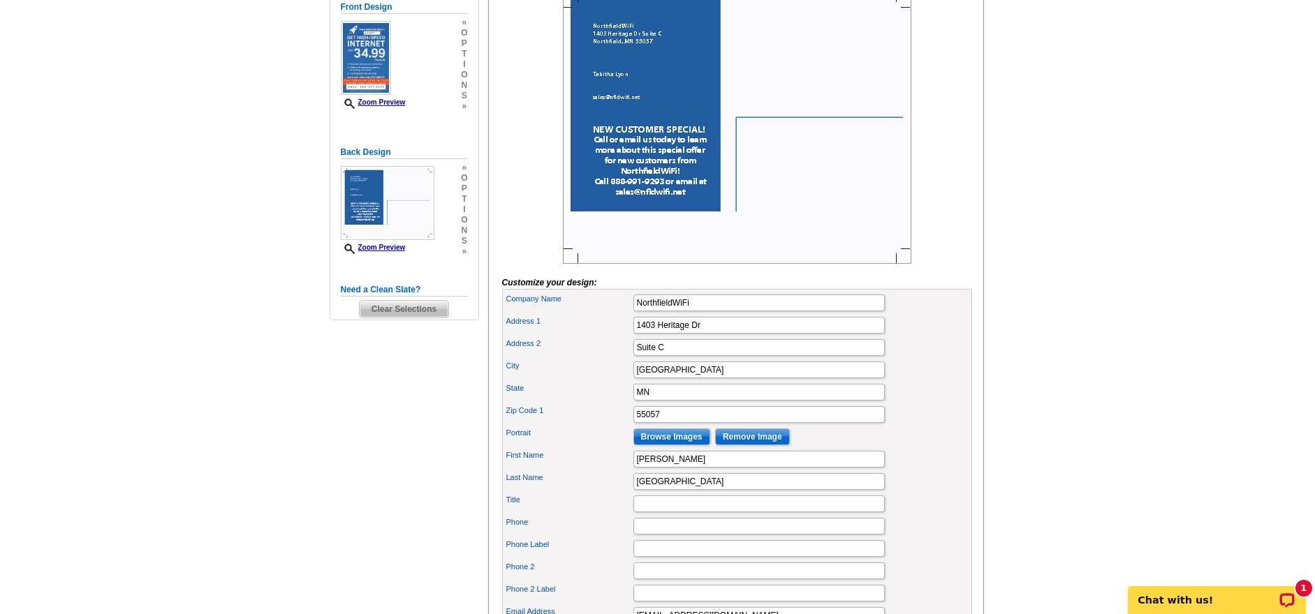
scroll to position [356, 0]
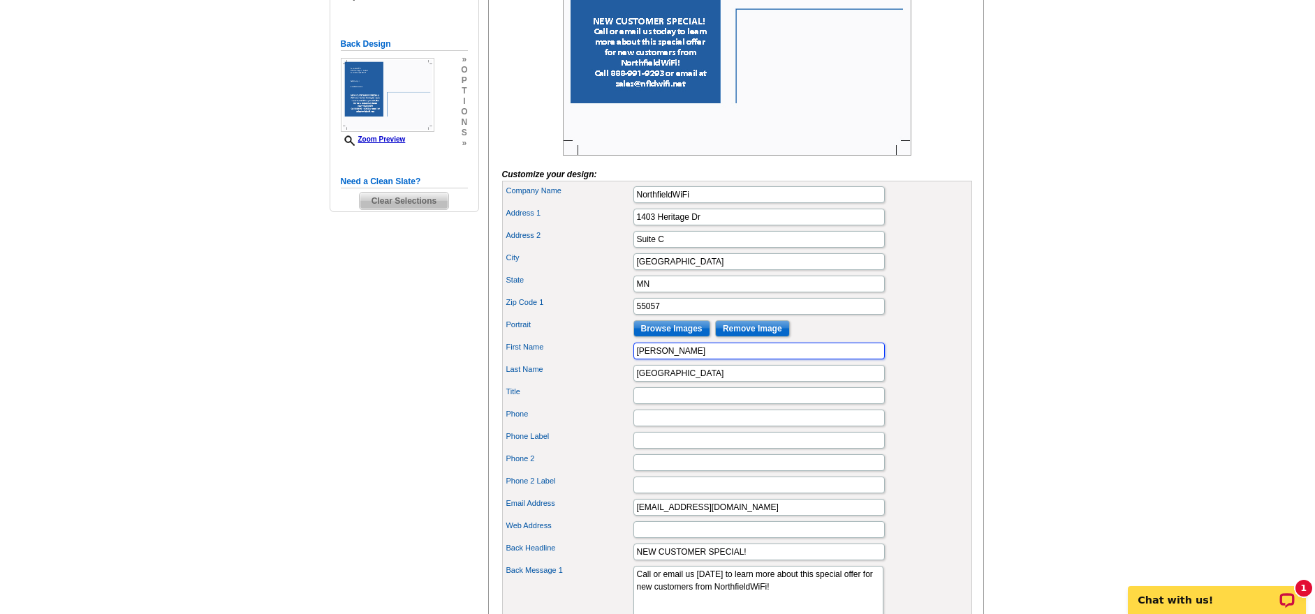
drag, startPoint x: 672, startPoint y: 373, endPoint x: 642, endPoint y: 371, distance: 29.4
type input "T"
drag, startPoint x: 661, startPoint y: 396, endPoint x: 568, endPoint y: 388, distance: 93.2
drag, startPoint x: 713, startPoint y: 529, endPoint x: 586, endPoint y: 507, distance: 129.0
drag, startPoint x: 700, startPoint y: 528, endPoint x: 611, endPoint y: 520, distance: 89.7
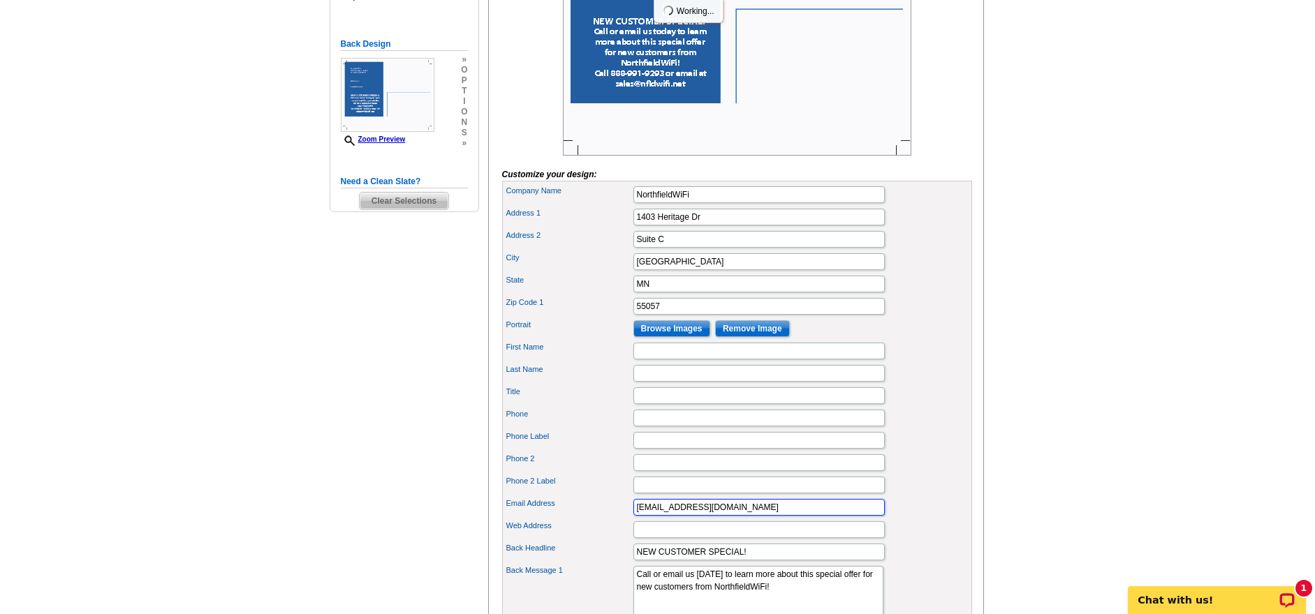
click at [611, 519] on div "Email Address sales@nfldwifi.net" at bounding box center [737, 507] width 464 height 22
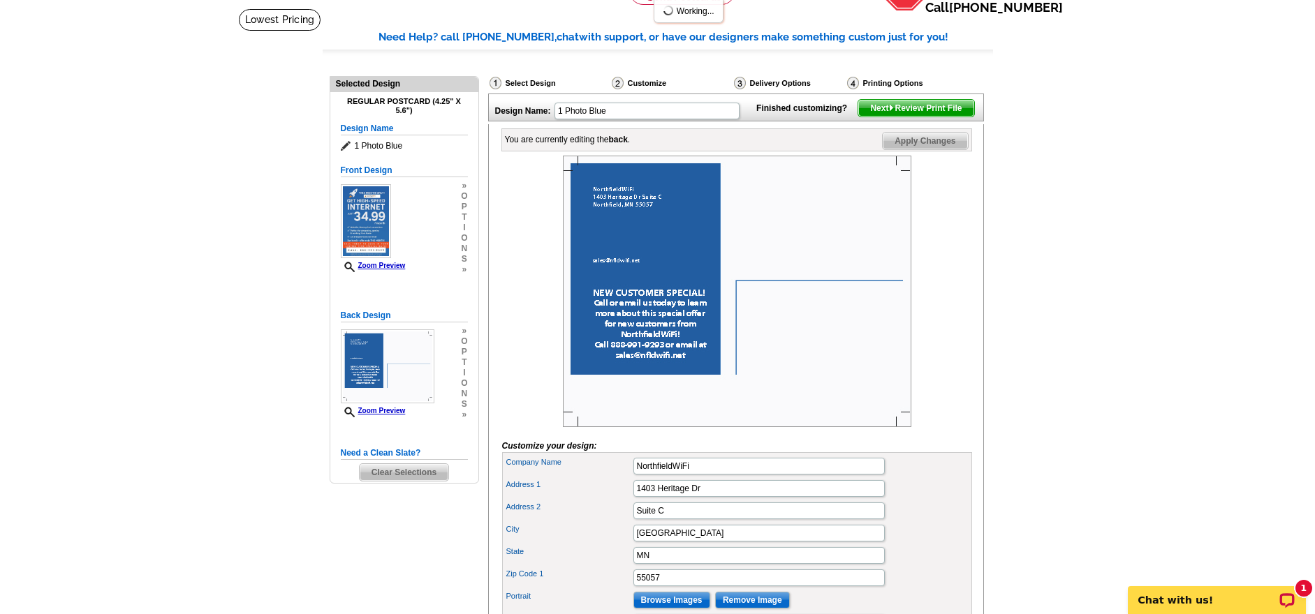
click at [772, 545] on div "City Northfield" at bounding box center [737, 533] width 464 height 22
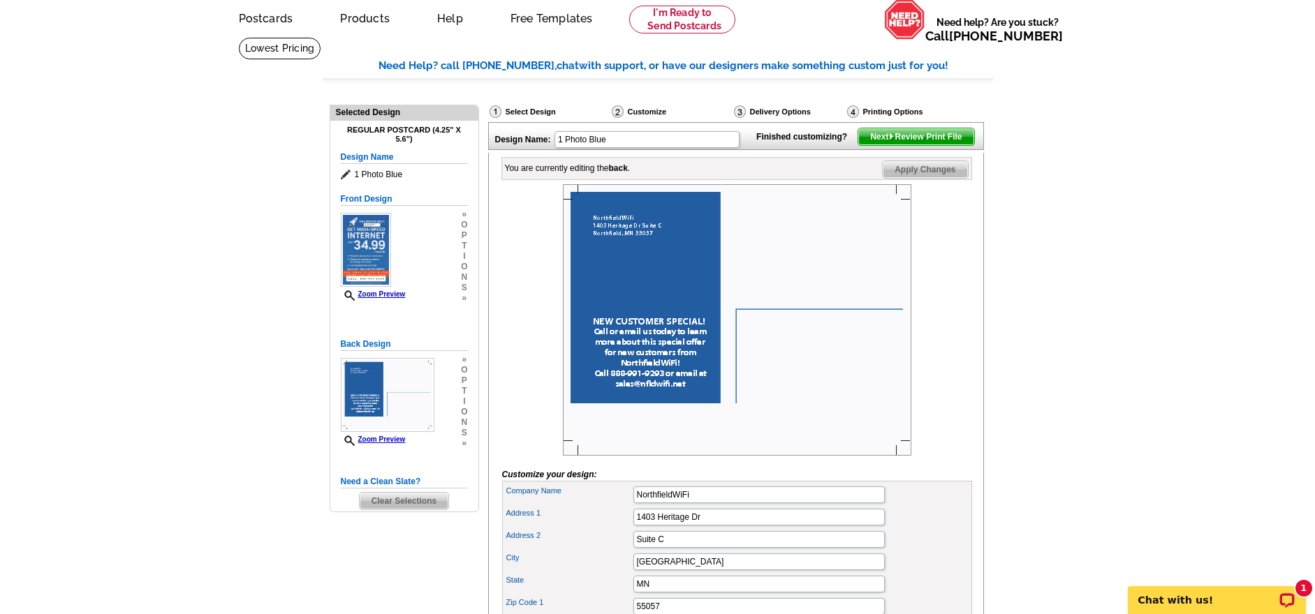
scroll to position [27, 0]
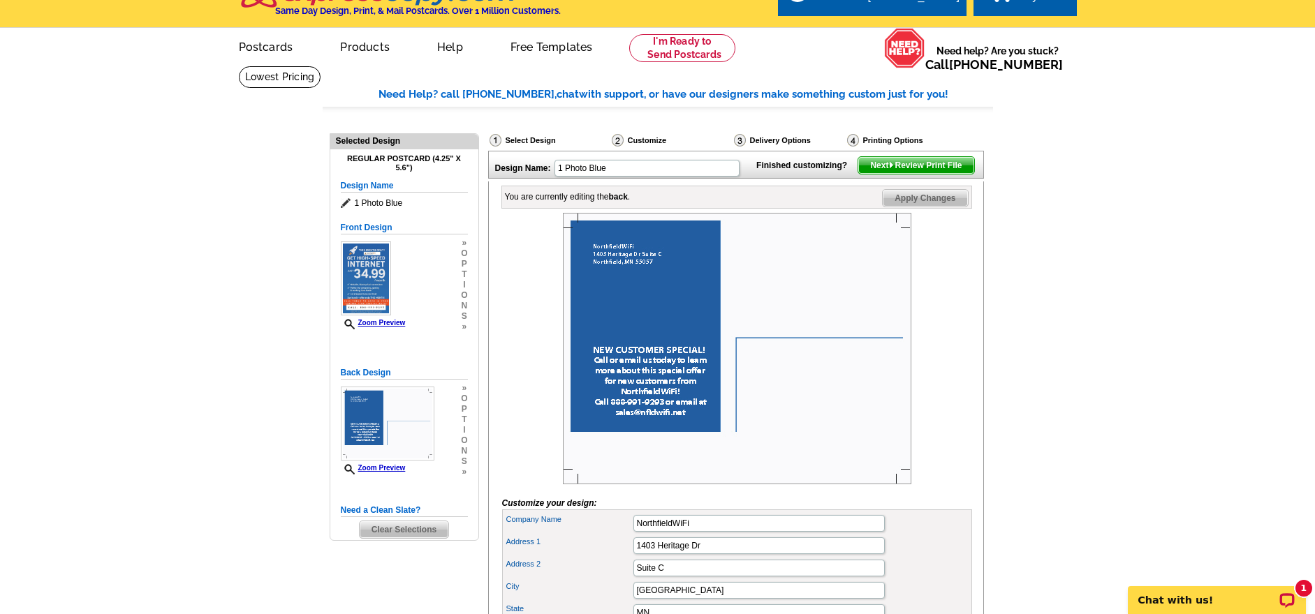
click at [888, 168] on img at bounding box center [891, 165] width 6 height 6
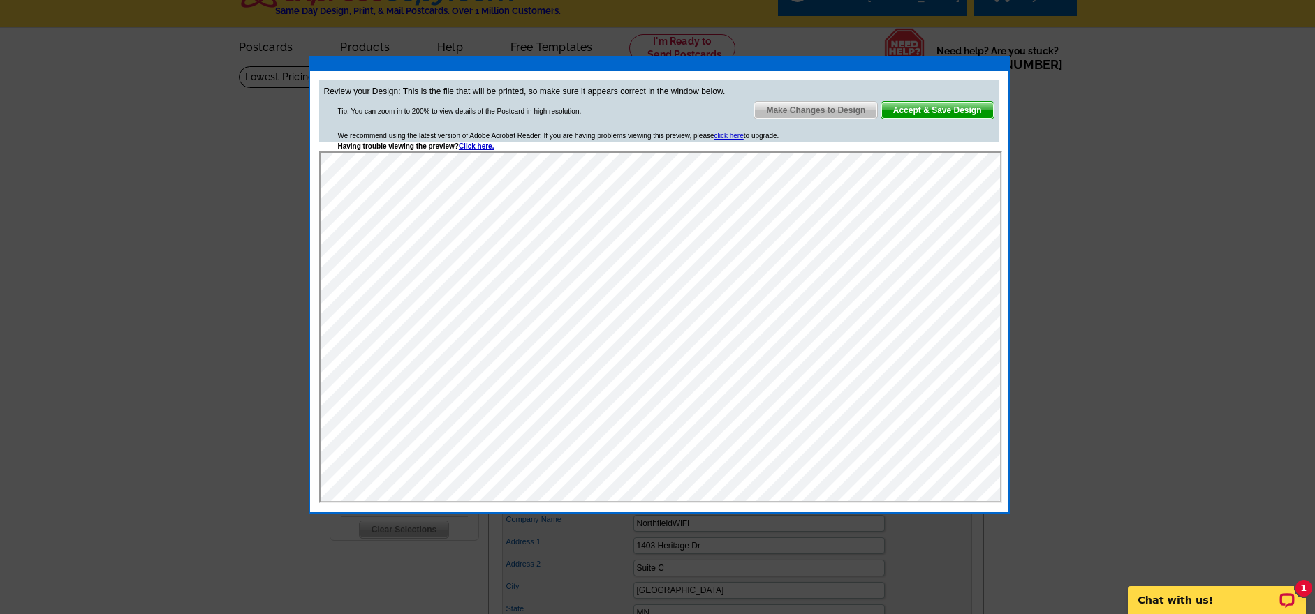
scroll to position [0, 0]
click at [931, 108] on span "Accept & Save Design" at bounding box center [937, 110] width 112 height 17
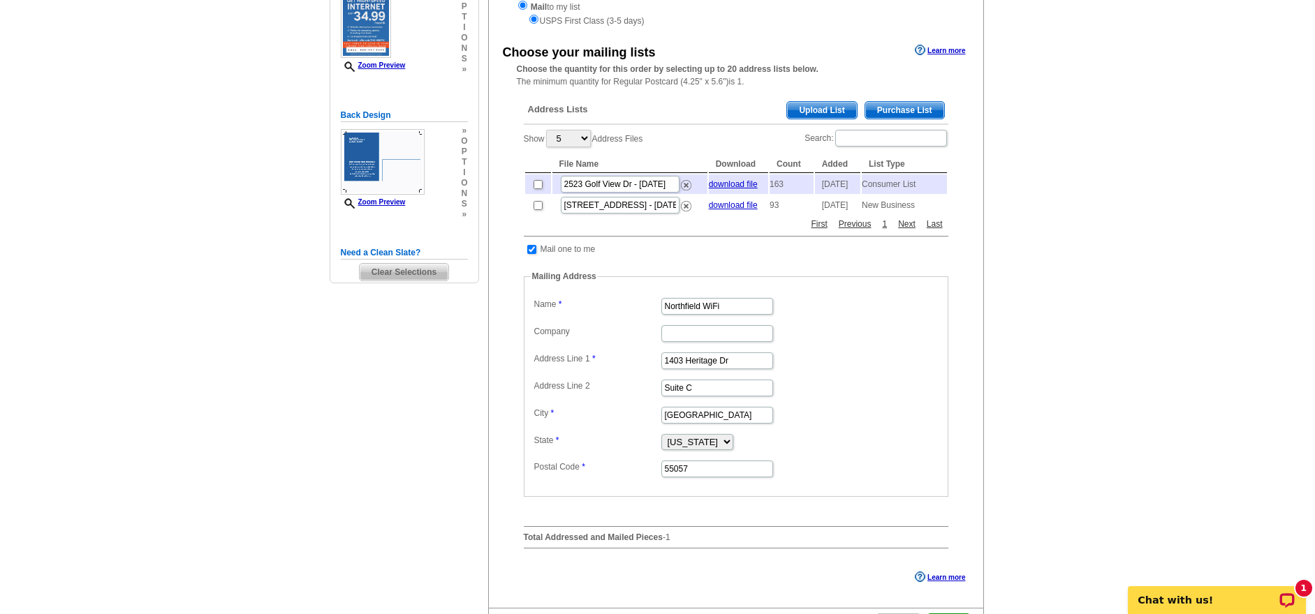
scroll to position [150, 0]
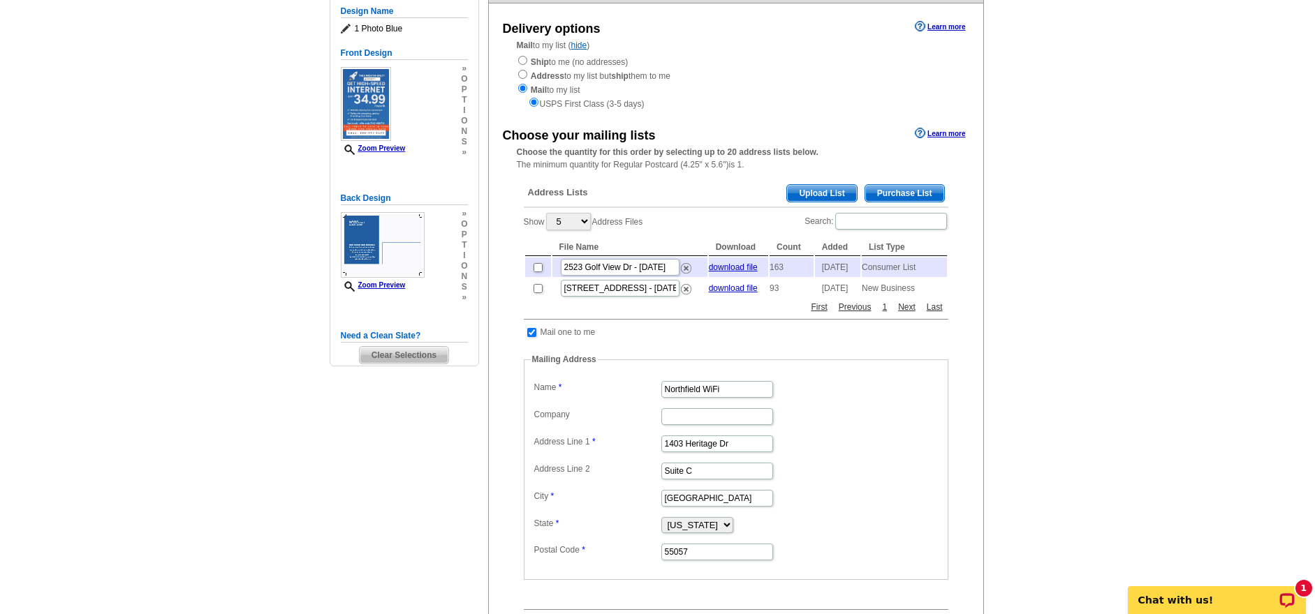
click at [922, 187] on span "Purchase List" at bounding box center [904, 193] width 79 height 17
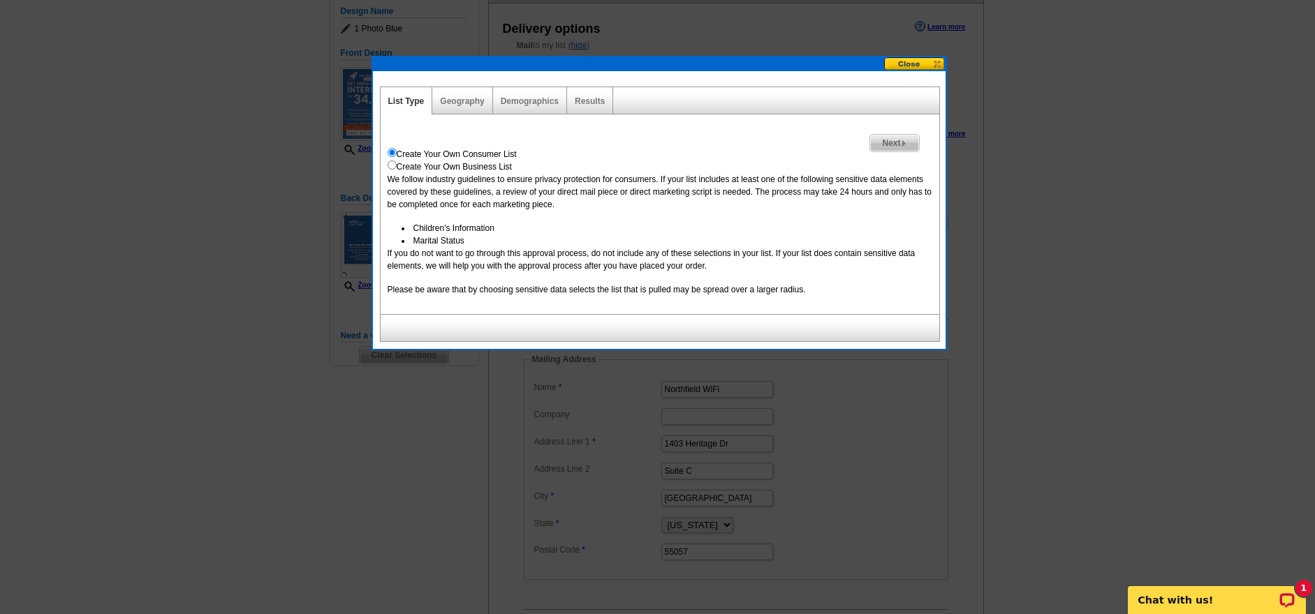
click at [485, 101] on div "Geography" at bounding box center [462, 100] width 60 height 27
click at [459, 102] on link "Geography" at bounding box center [462, 101] width 44 height 10
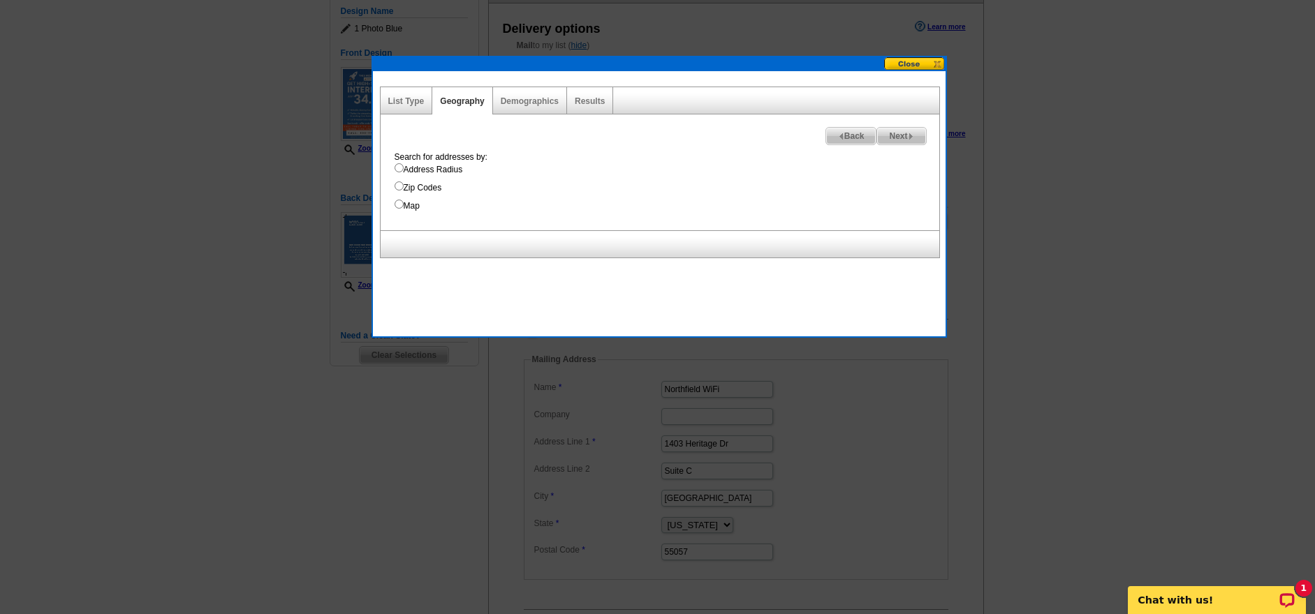
click at [399, 168] on input "Address Radius" at bounding box center [399, 167] width 9 height 9
radio input "true"
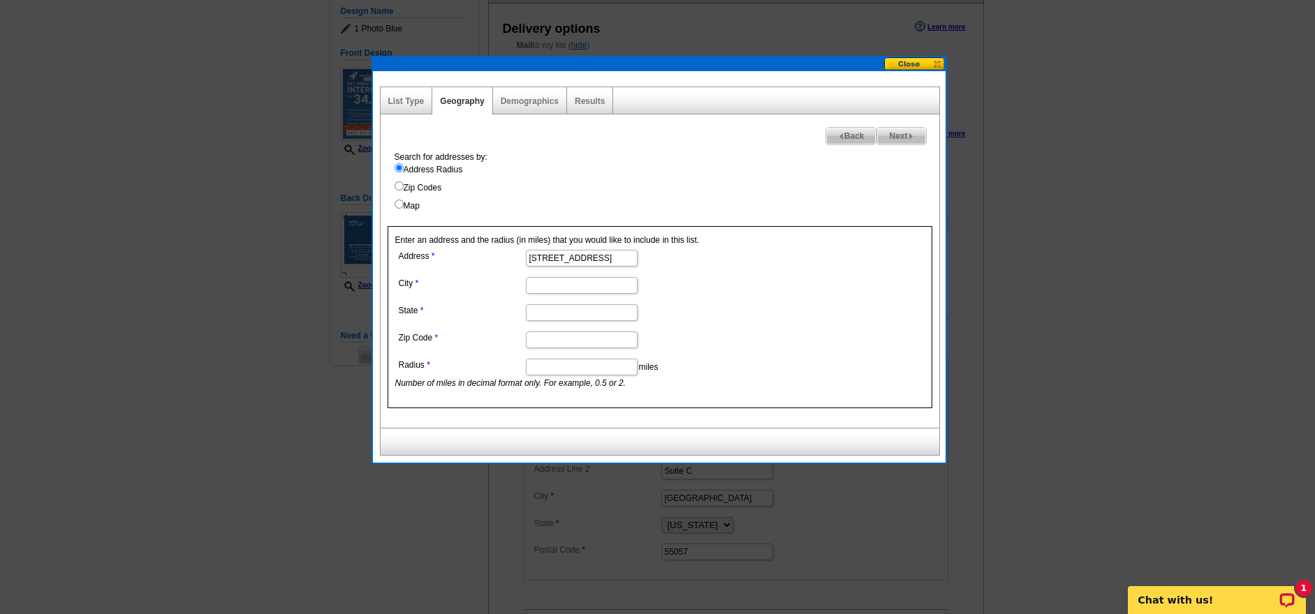
type input "[STREET_ADDRESS]"
type input "Medford"
type input "MN"
type input "55049"
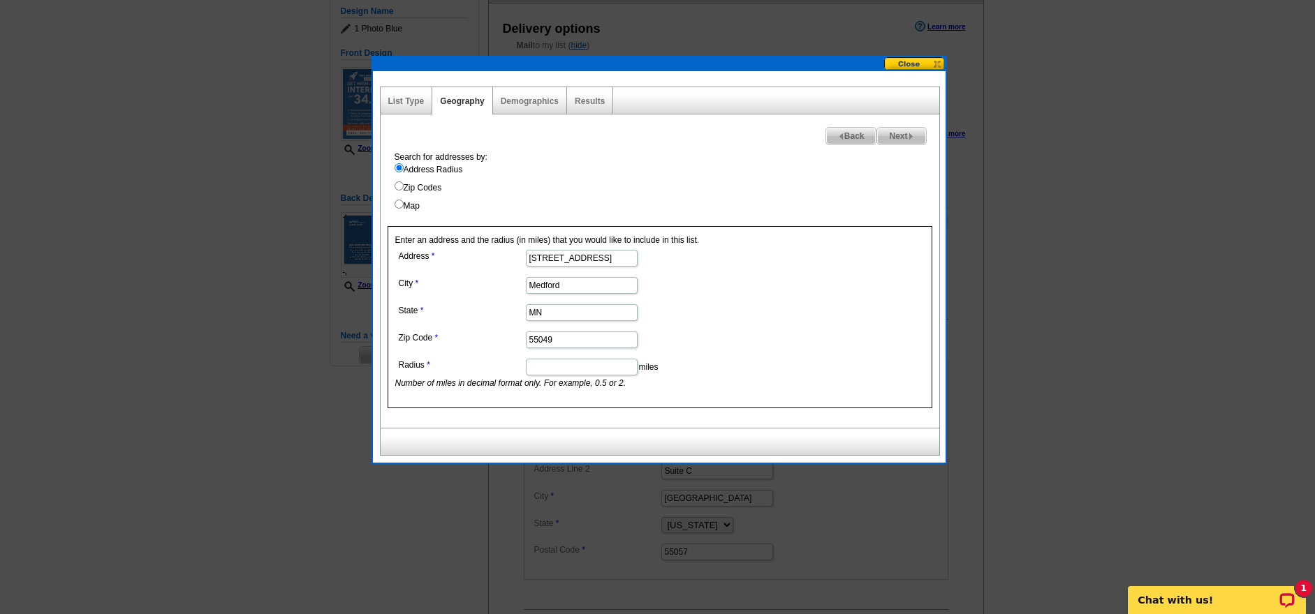
drag, startPoint x: 550, startPoint y: 377, endPoint x: 557, endPoint y: 374, distance: 8.4
click at [550, 374] on dd "miles Number of miles in decimal format only. For example, 0.5 or 2." at bounding box center [580, 372] width 371 height 34
click at [558, 368] on input "Radius" at bounding box center [582, 367] width 112 height 17
type input ".5"
click at [897, 136] on span "Next" at bounding box center [901, 136] width 48 height 17
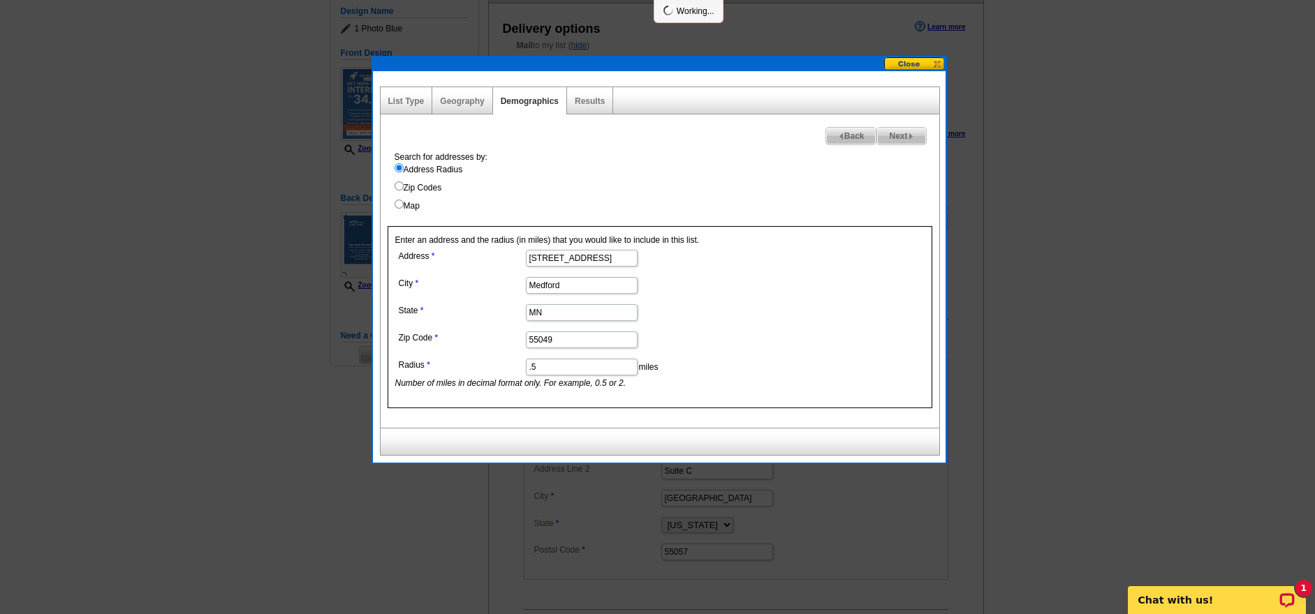
select select
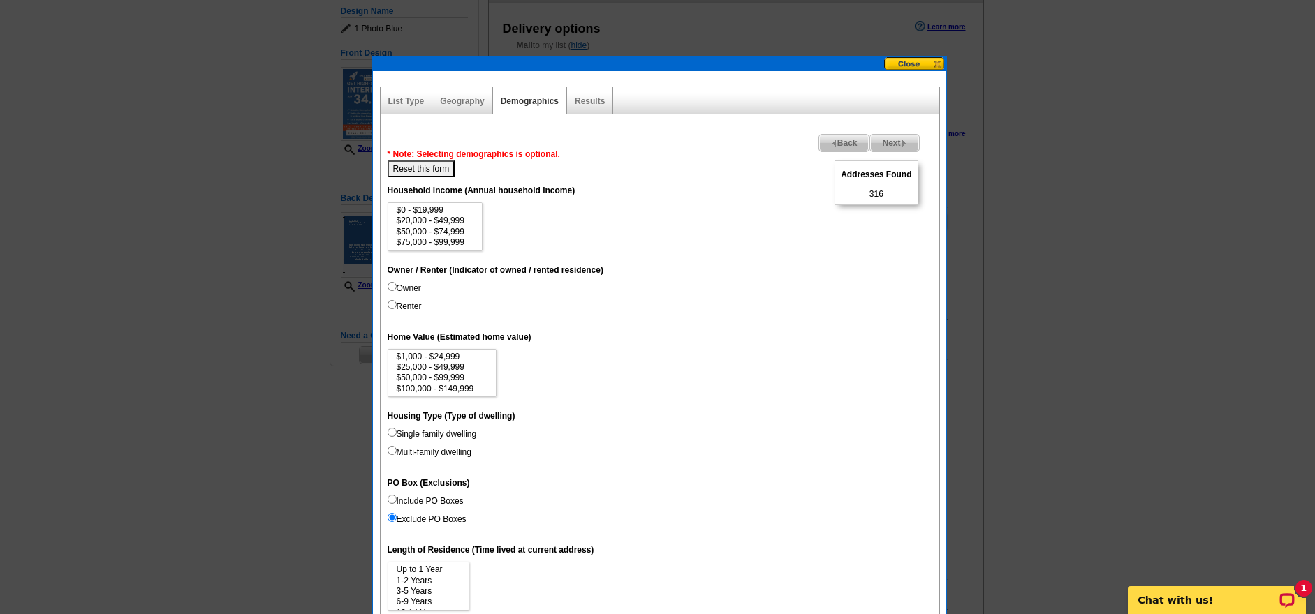
click at [392, 500] on input "Include PO Boxes" at bounding box center [392, 499] width 9 height 9
radio input "true"
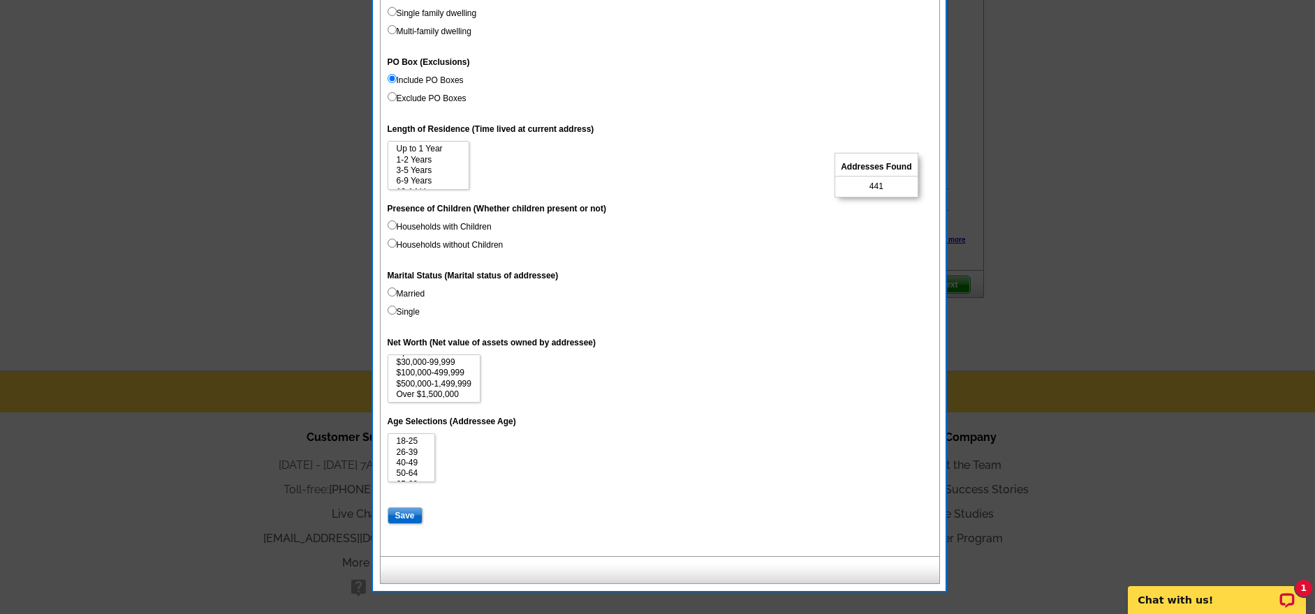
scroll to position [596, 0]
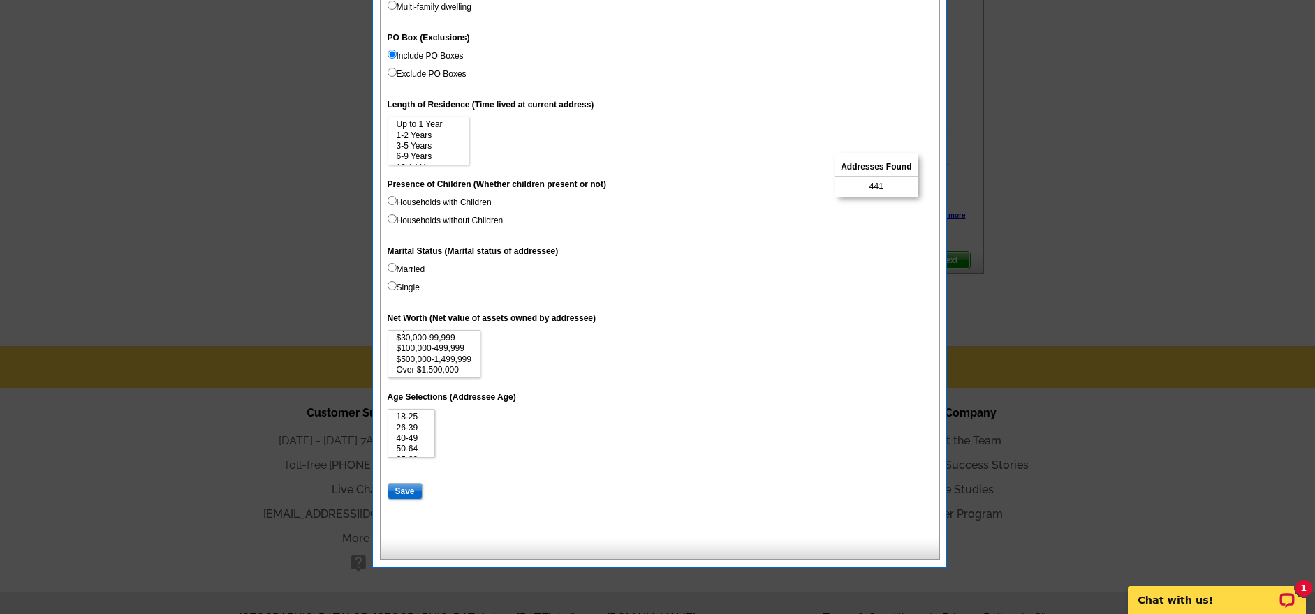
click at [412, 487] on input "Save" at bounding box center [405, 491] width 35 height 17
select select
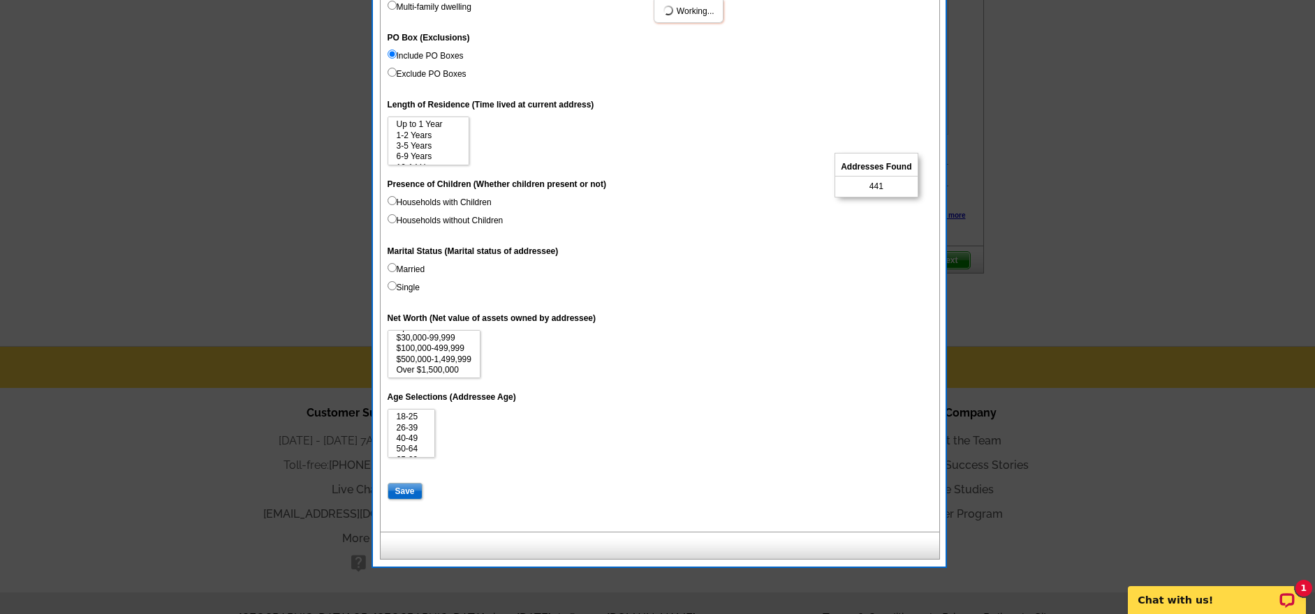
select select
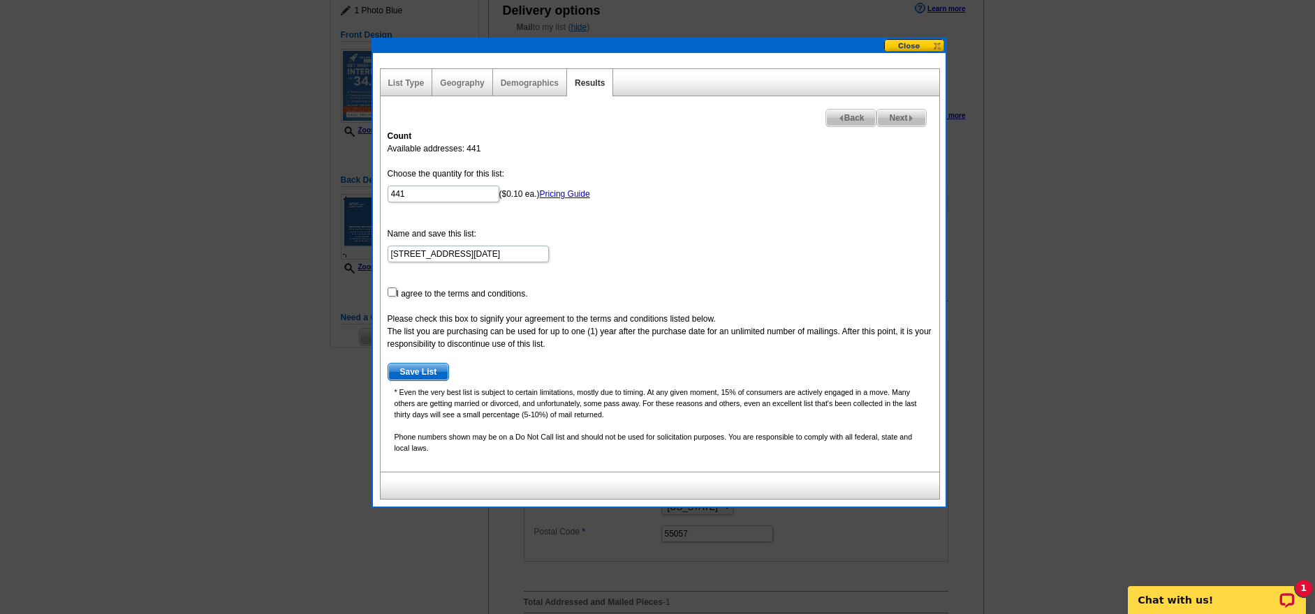
scroll to position [165, 0]
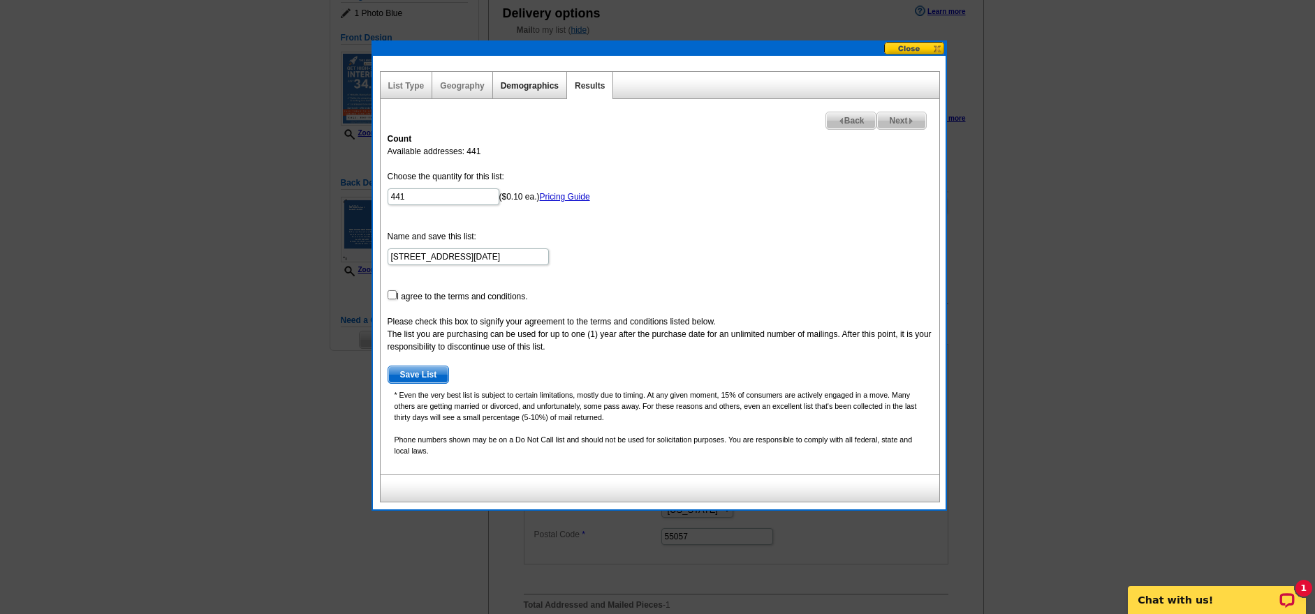
click at [533, 86] on link "Demographics" at bounding box center [530, 86] width 58 height 10
select select
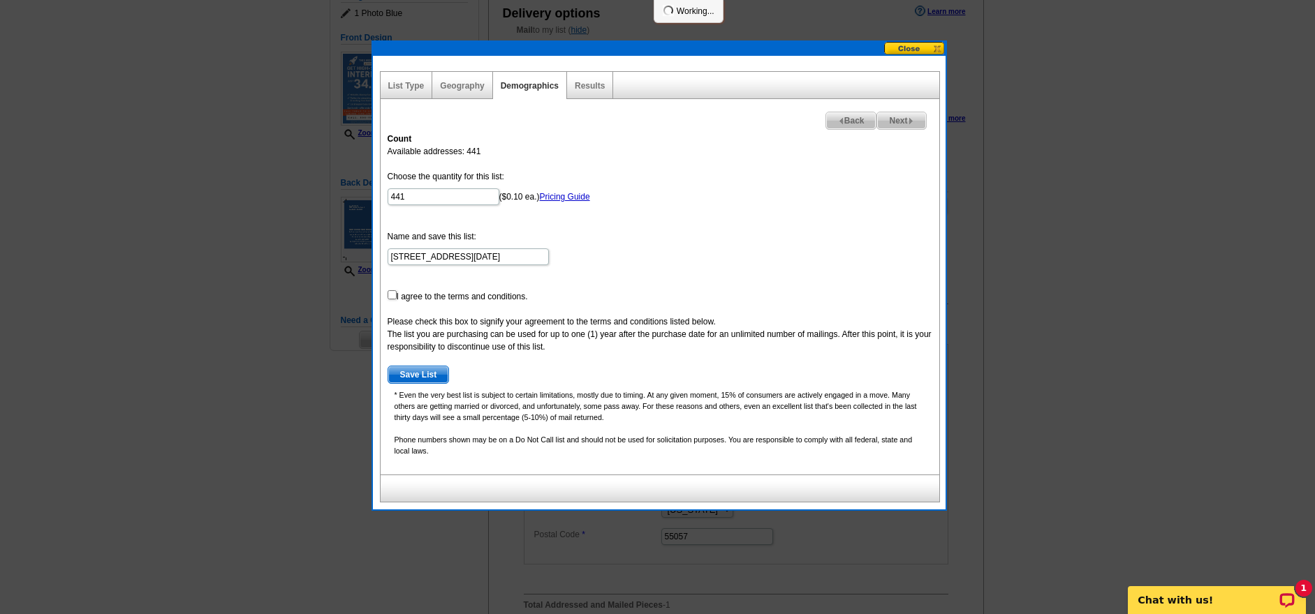
select select
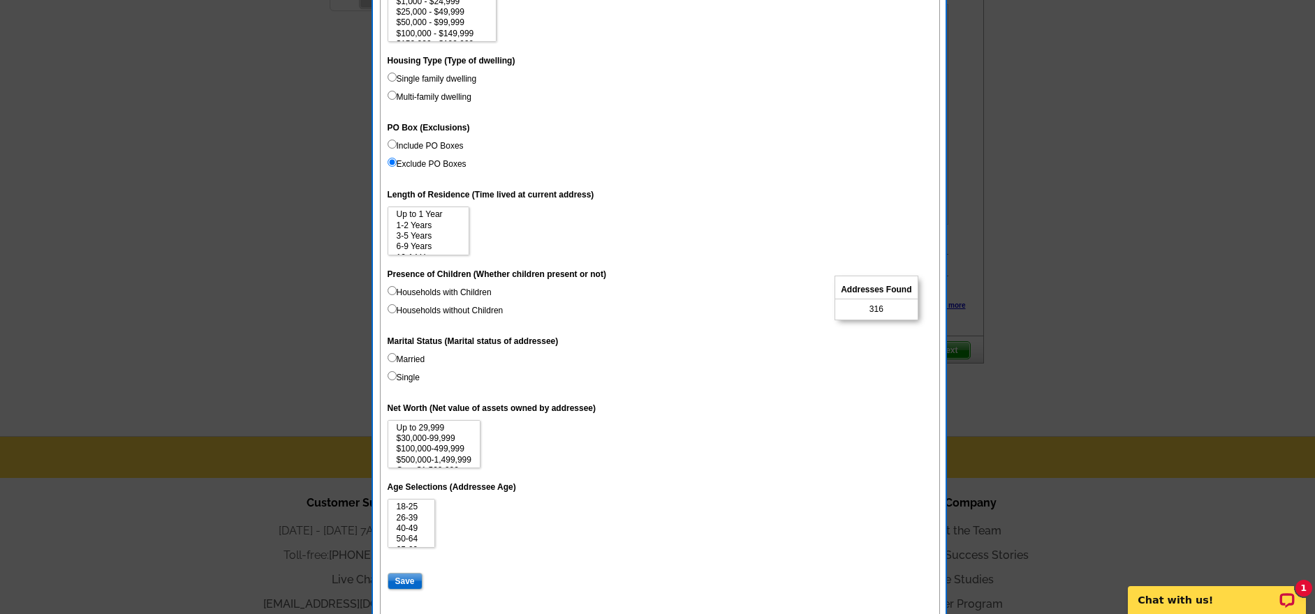
scroll to position [628, 0]
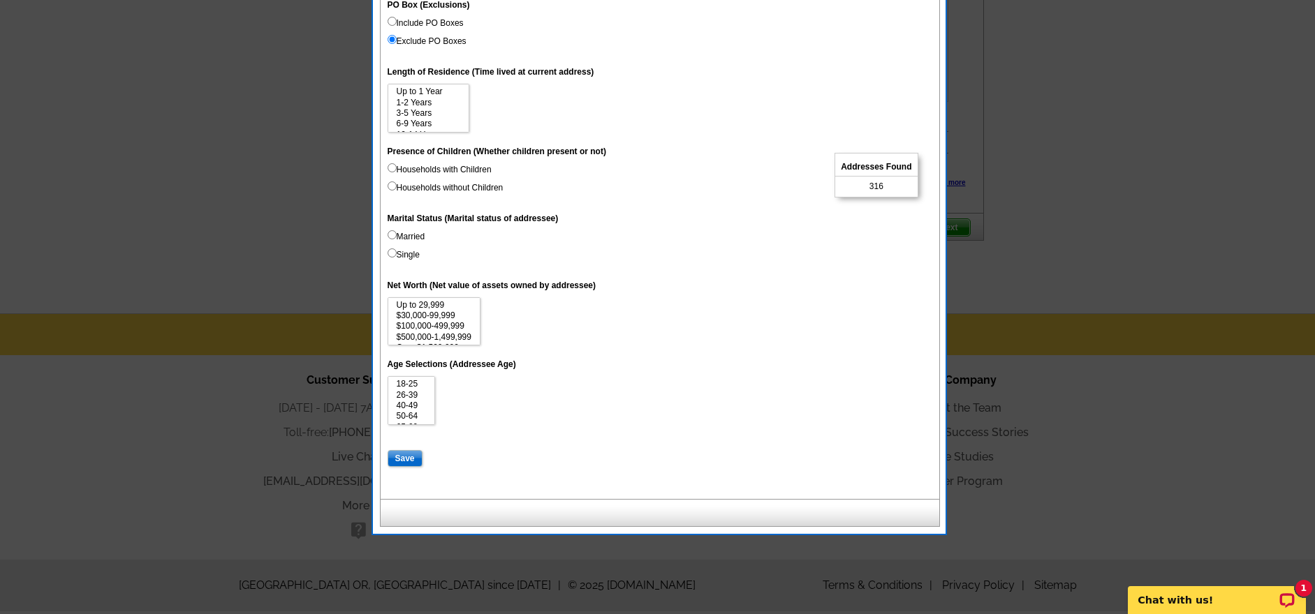
click at [400, 452] on input "Save" at bounding box center [405, 458] width 35 height 17
select select
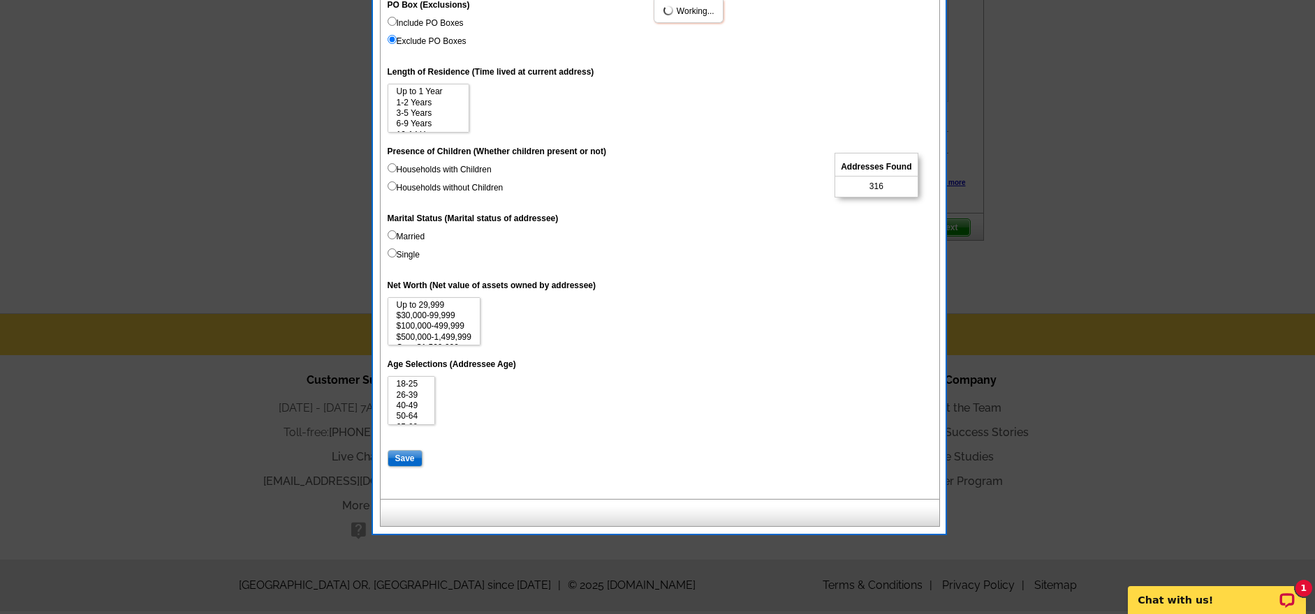
select select
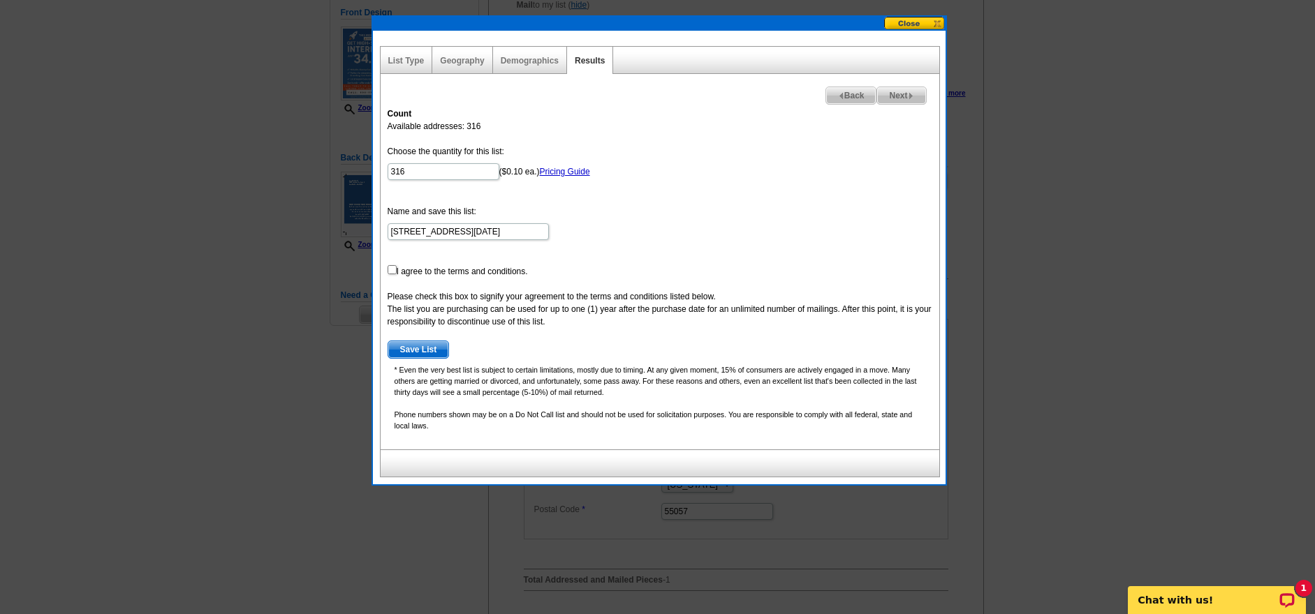
scroll to position [187, 0]
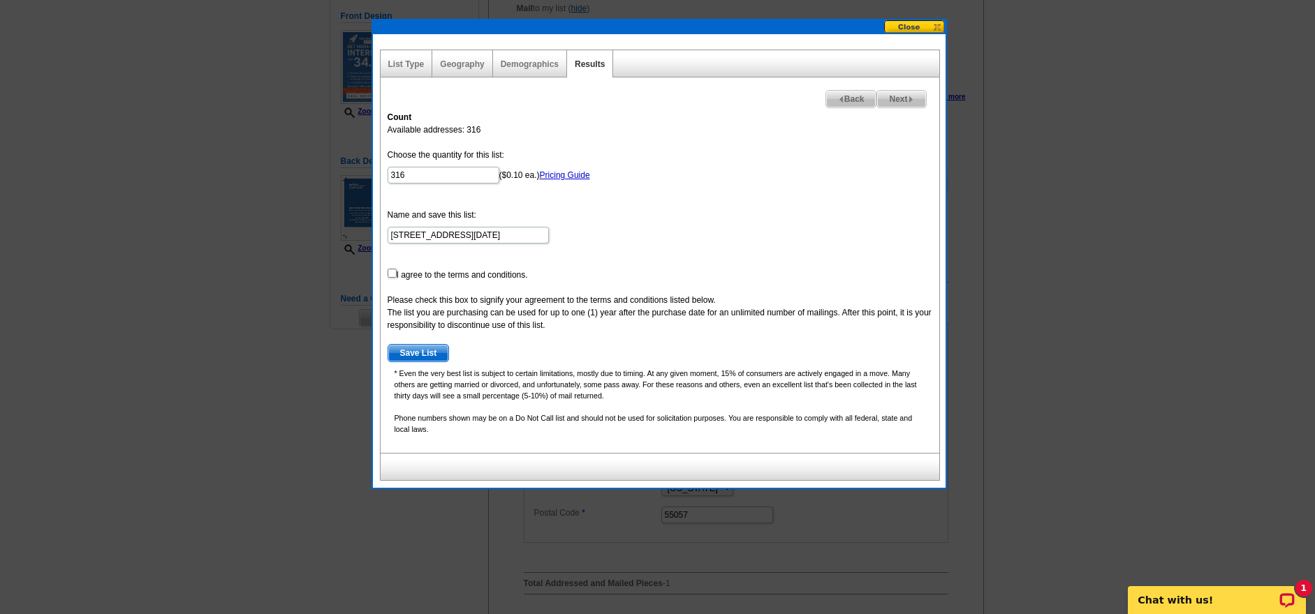
click at [393, 276] on input "checkbox" at bounding box center [392, 273] width 9 height 9
checkbox input "true"
click at [410, 355] on span "Save List" at bounding box center [418, 353] width 61 height 17
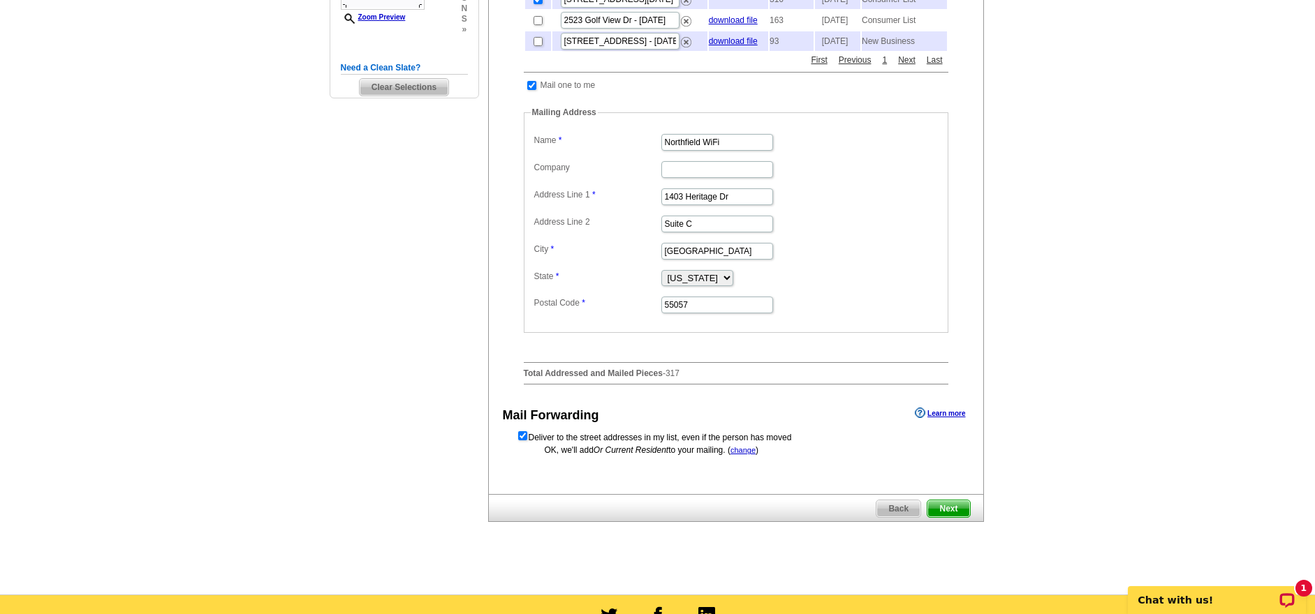
scroll to position [555, 0]
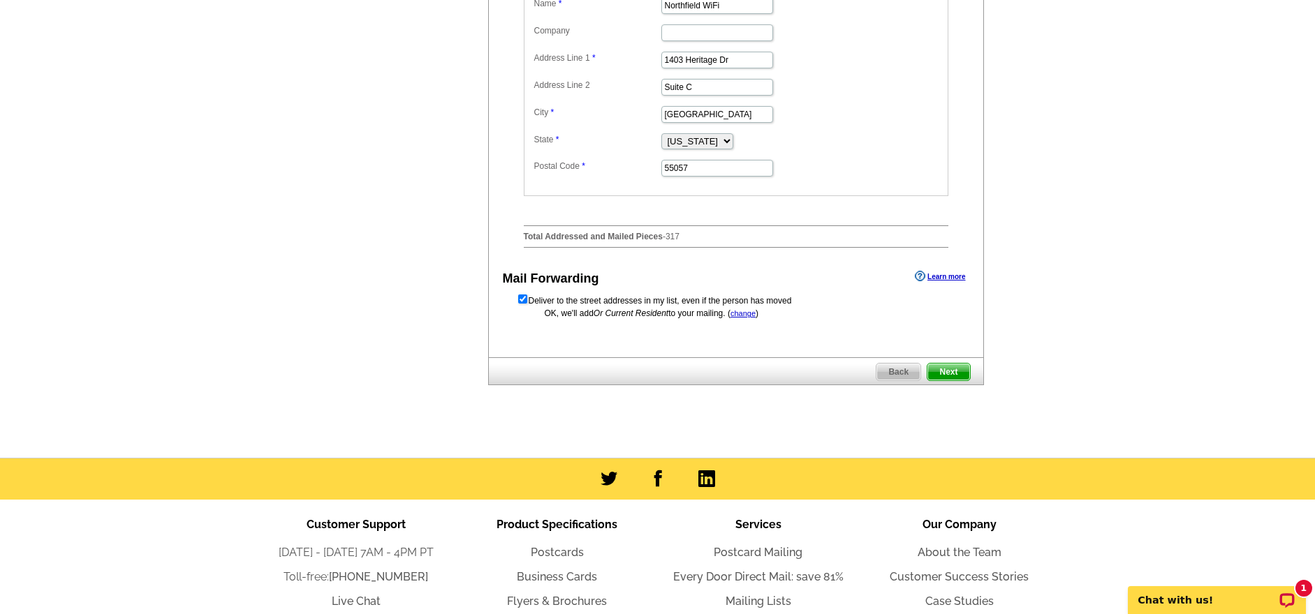
click at [945, 379] on span "Next" at bounding box center [948, 372] width 42 height 17
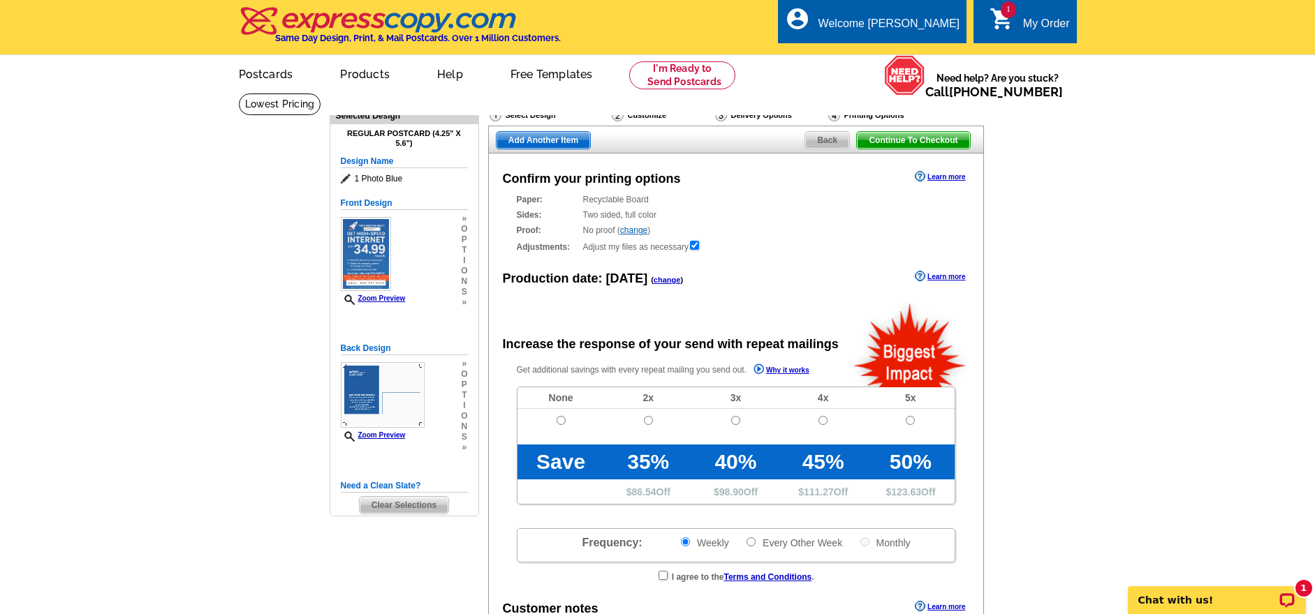
radio input "false"
click at [560, 420] on input "radio" at bounding box center [561, 420] width 9 height 9
radio input "true"
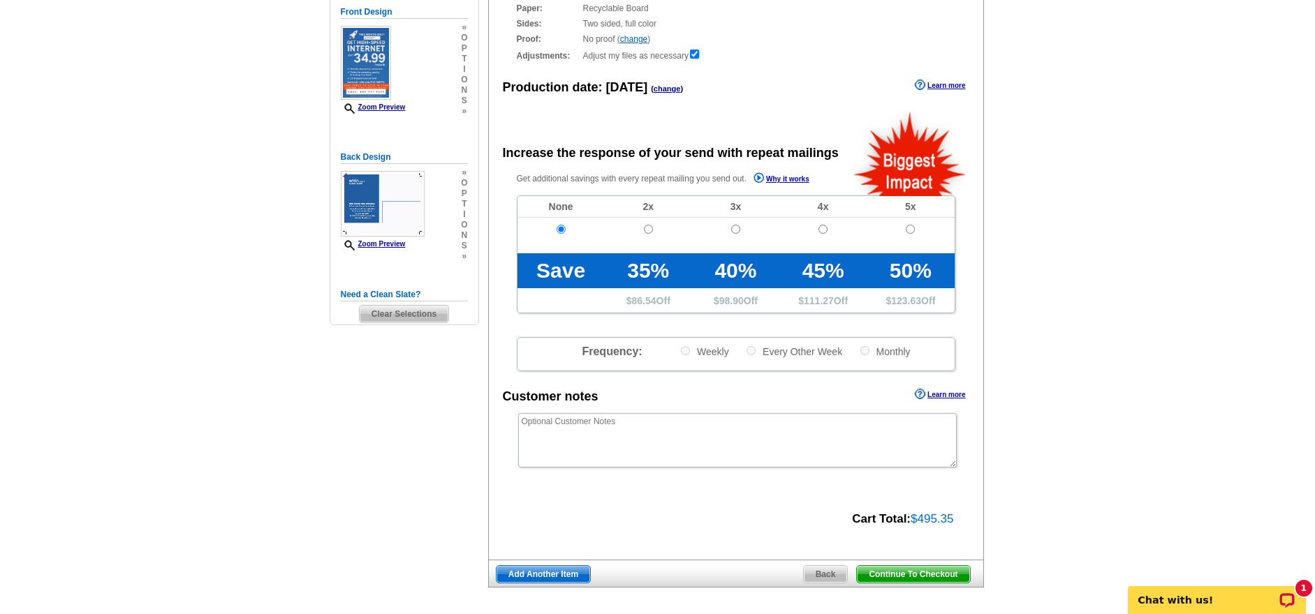
scroll to position [341, 0]
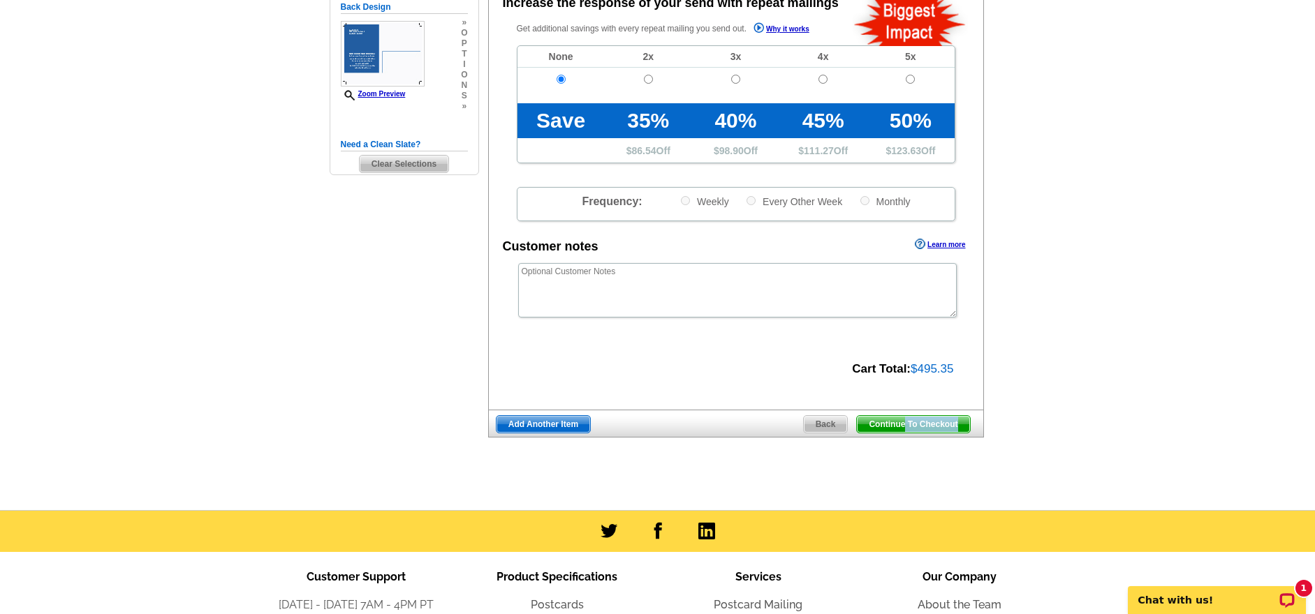
click at [907, 428] on span "Continue To Checkout" at bounding box center [913, 424] width 112 height 17
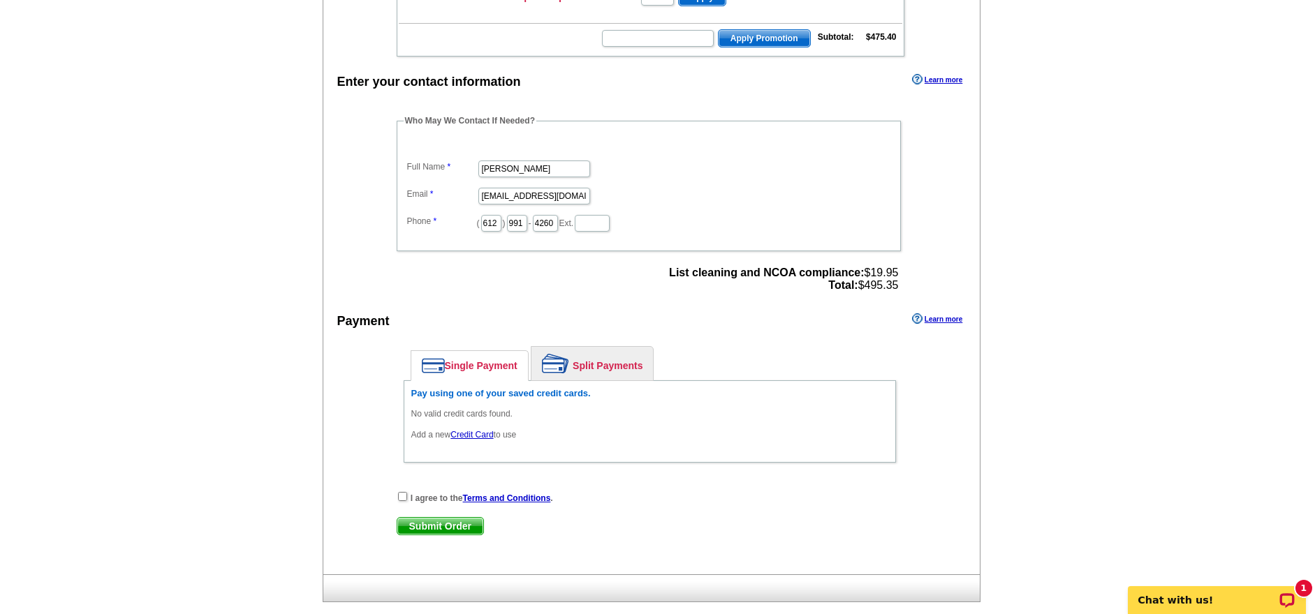
scroll to position [412, 0]
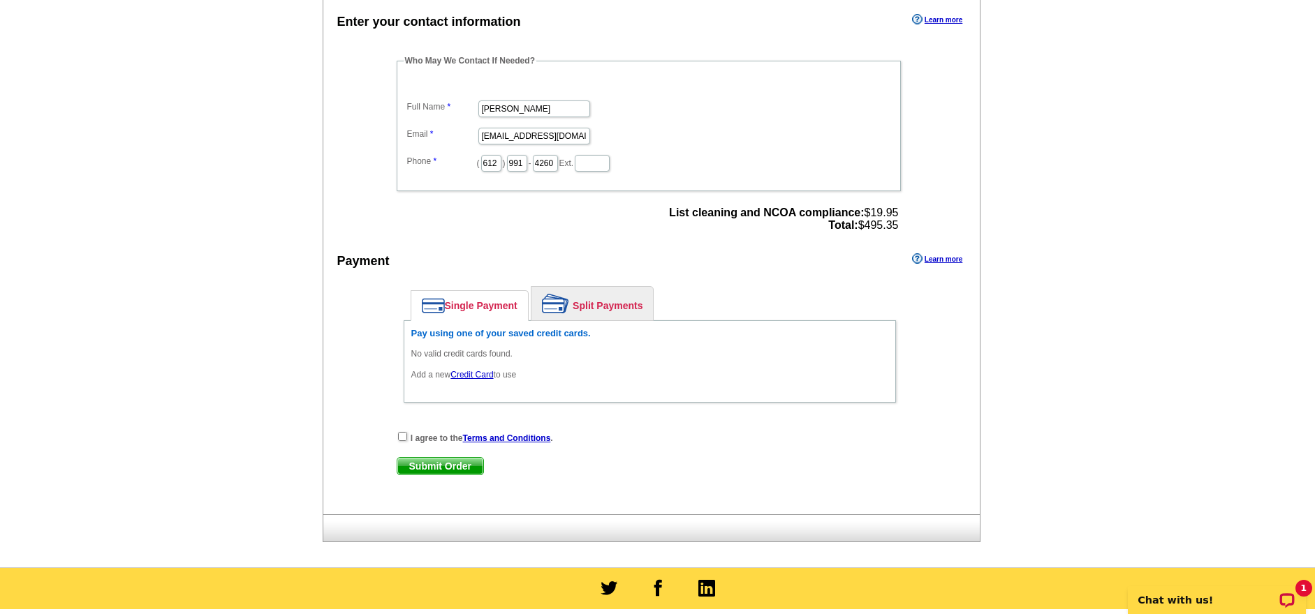
click at [404, 435] on input "checkbox" at bounding box center [402, 436] width 9 height 9
checkbox input "true"
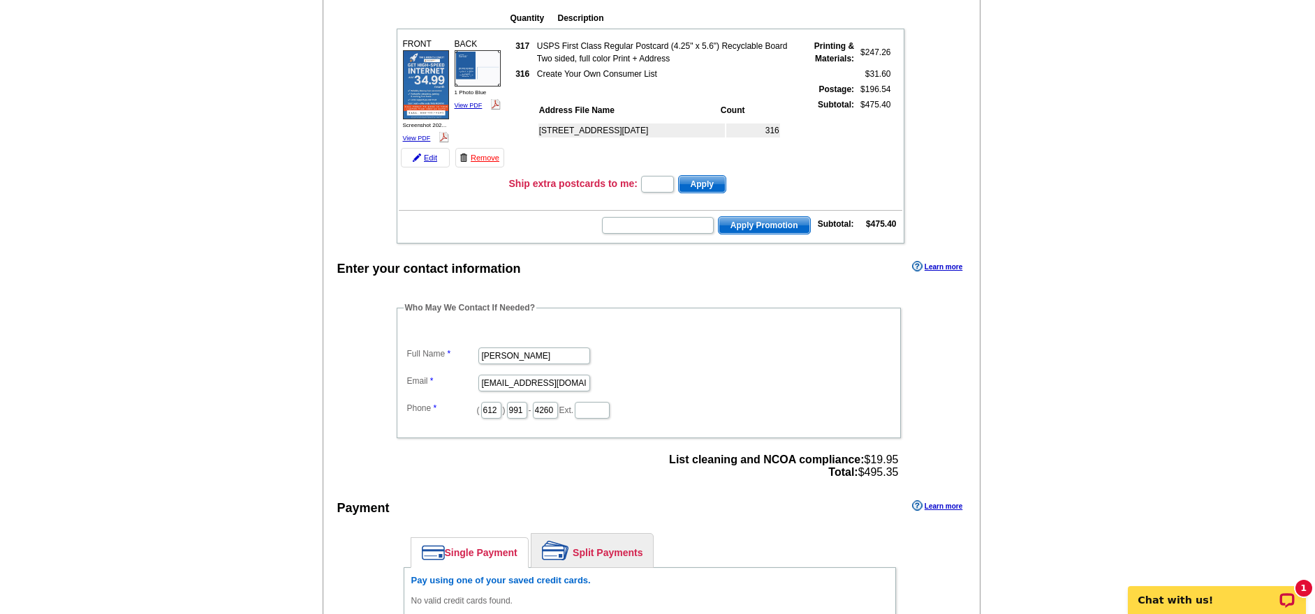
scroll to position [147, 0]
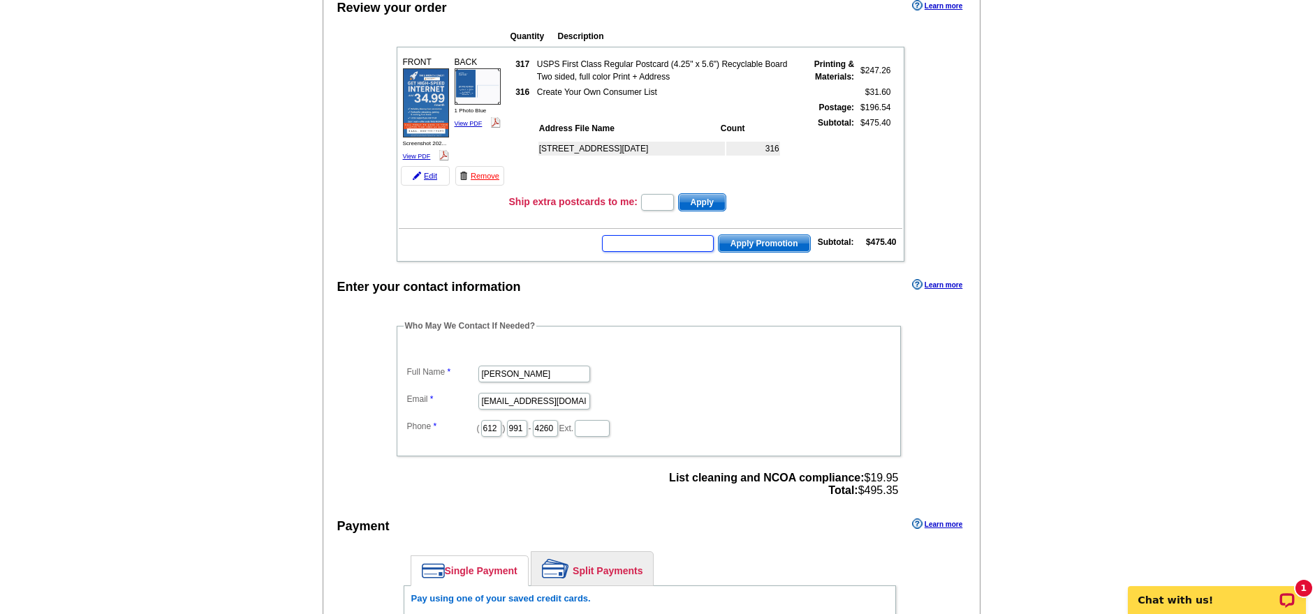
click at [653, 246] on input "text" at bounding box center [658, 243] width 112 height 17
click at [640, 248] on input "text" at bounding box center [658, 243] width 112 height 17
type input "GROW0925"
click at [744, 237] on span "Apply Promotion" at bounding box center [764, 243] width 91 height 17
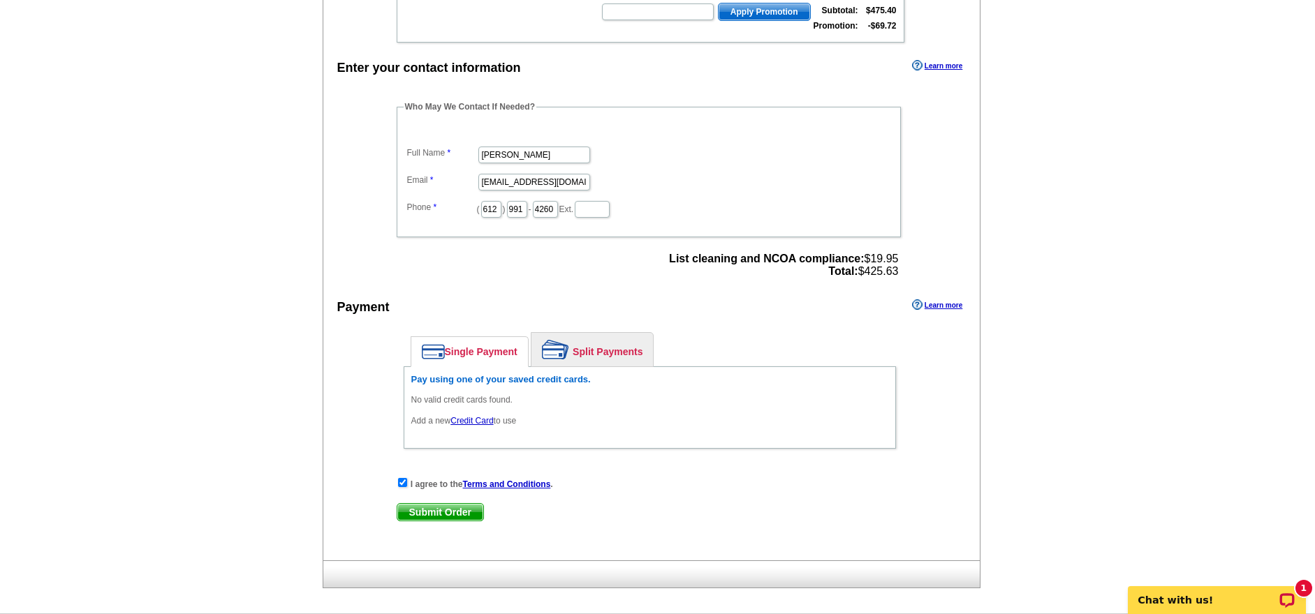
scroll to position [427, 0]
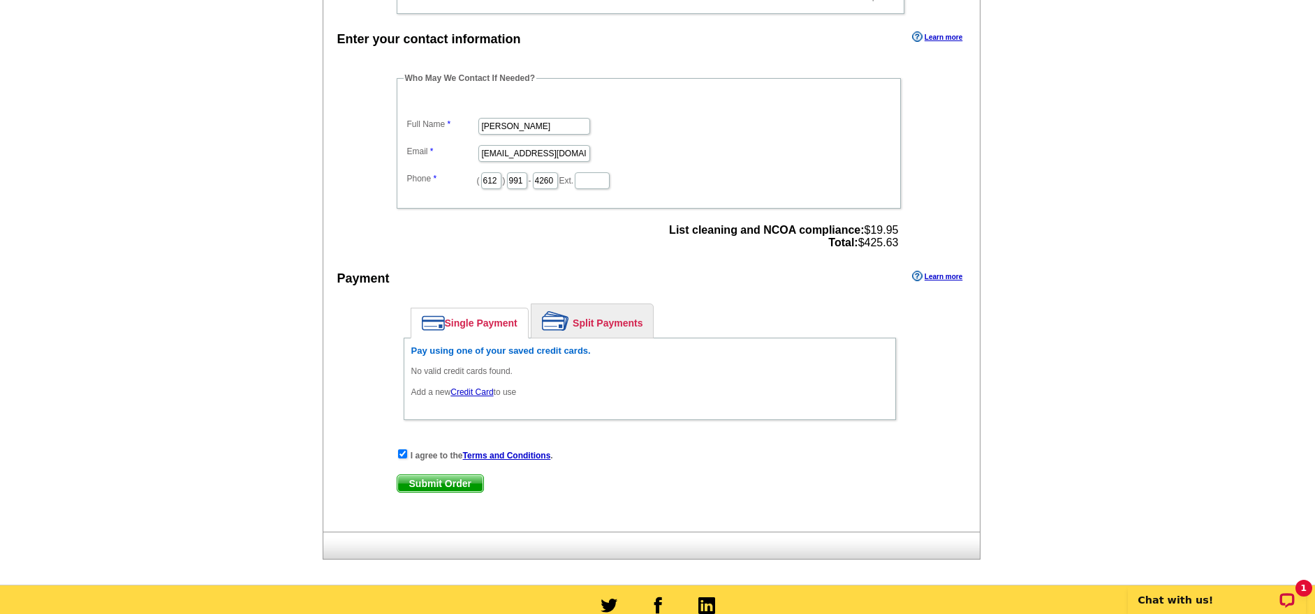
click at [436, 482] on span "Submit Order" at bounding box center [440, 484] width 86 height 17
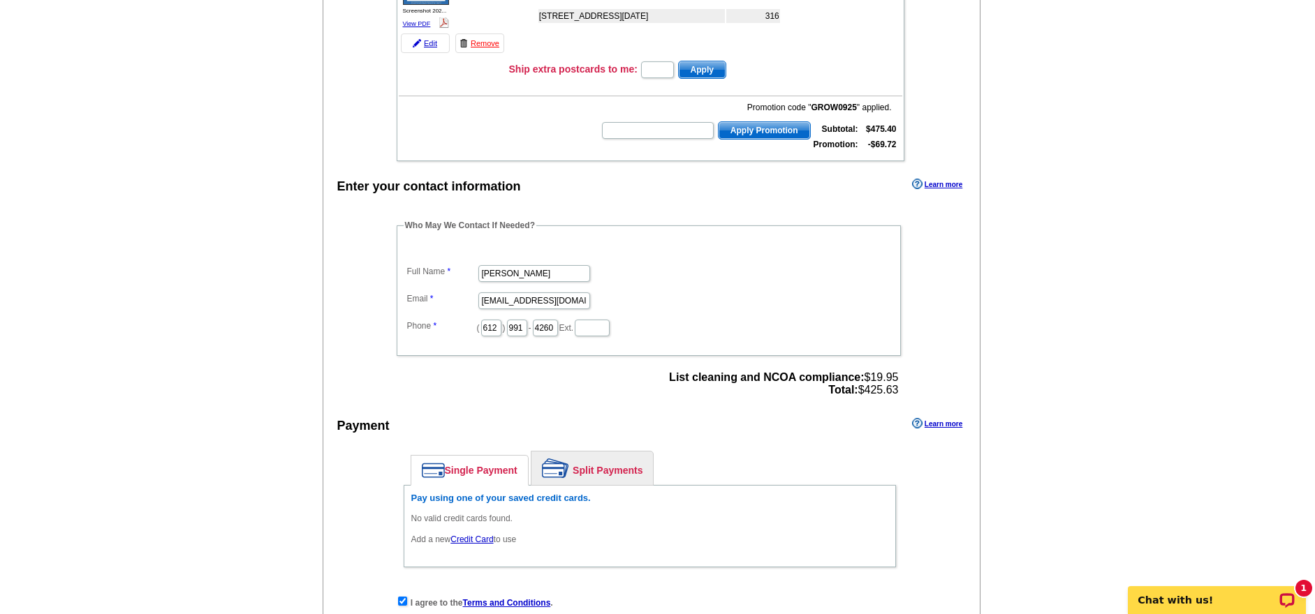
scroll to position [306, 0]
